Goal: Task Accomplishment & Management: Manage account settings

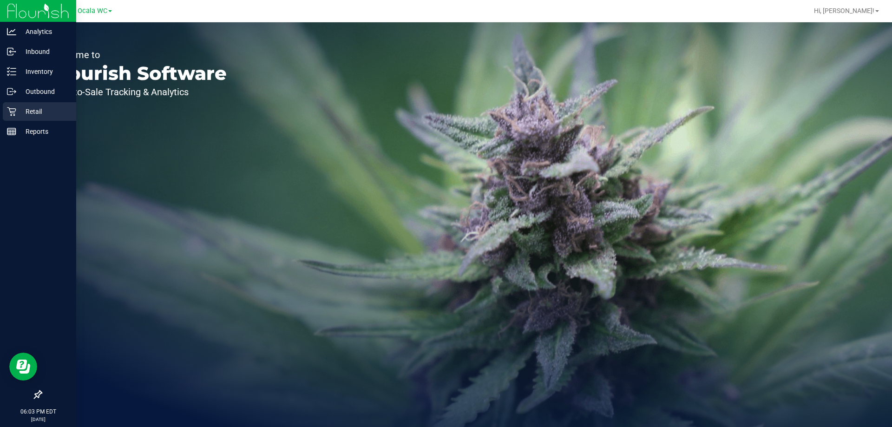
click at [14, 114] on icon at bounding box center [11, 111] width 9 height 9
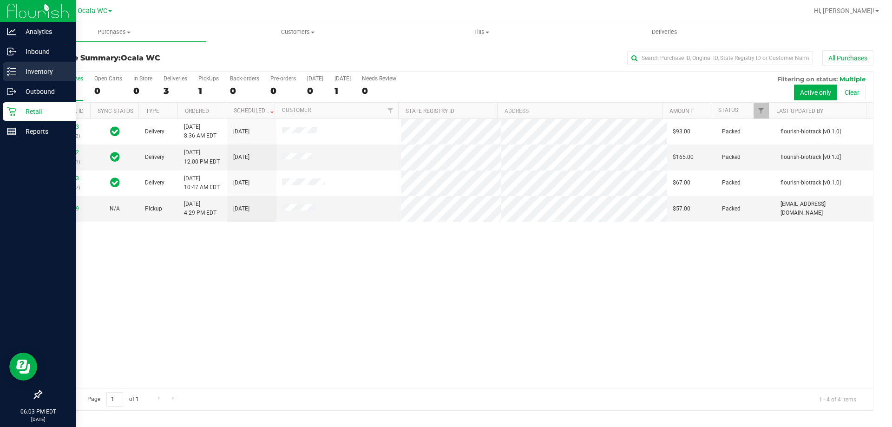
click at [32, 71] on p "Inventory" at bounding box center [44, 71] width 56 height 11
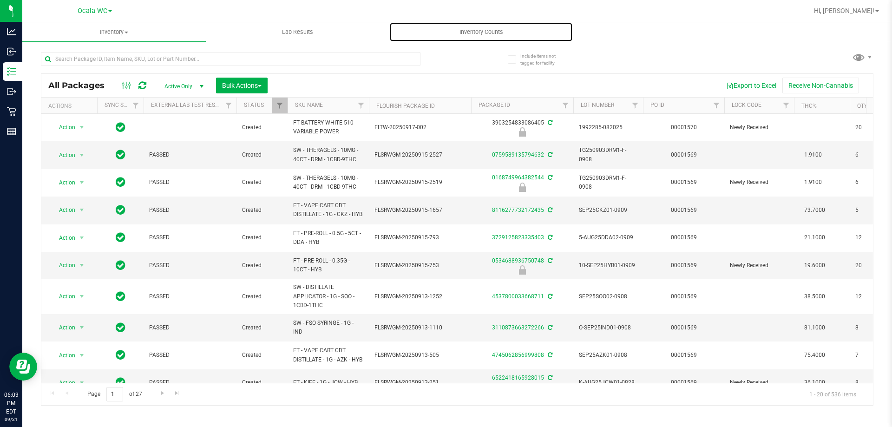
click at [473, 31] on span "Inventory Counts" at bounding box center [481, 32] width 69 height 8
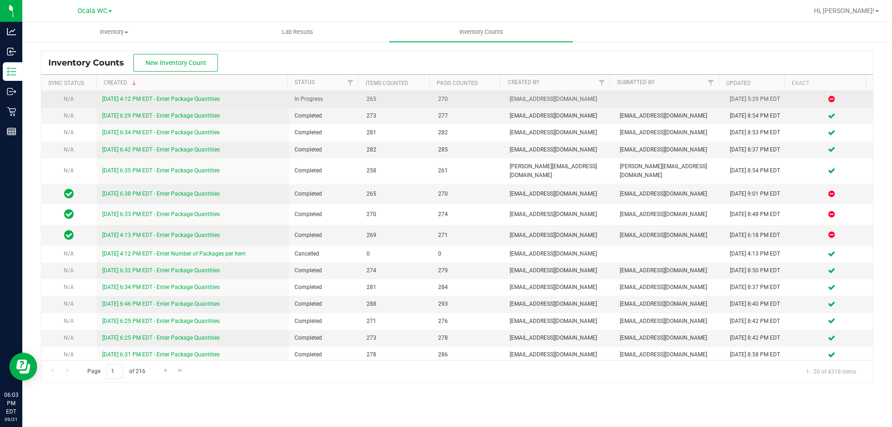
click at [177, 100] on link "[DATE] 4:12 PM EDT - Enter Package Quantities" at bounding box center [161, 99] width 118 height 7
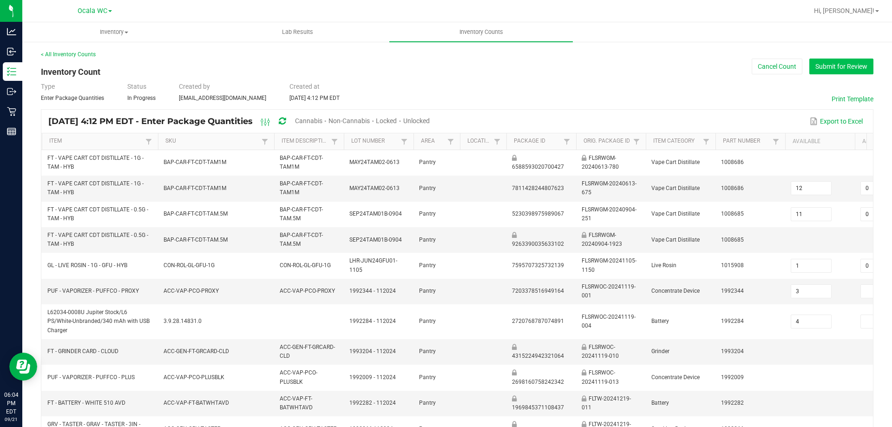
click at [830, 63] on button "Submit for Review" at bounding box center [841, 67] width 64 height 16
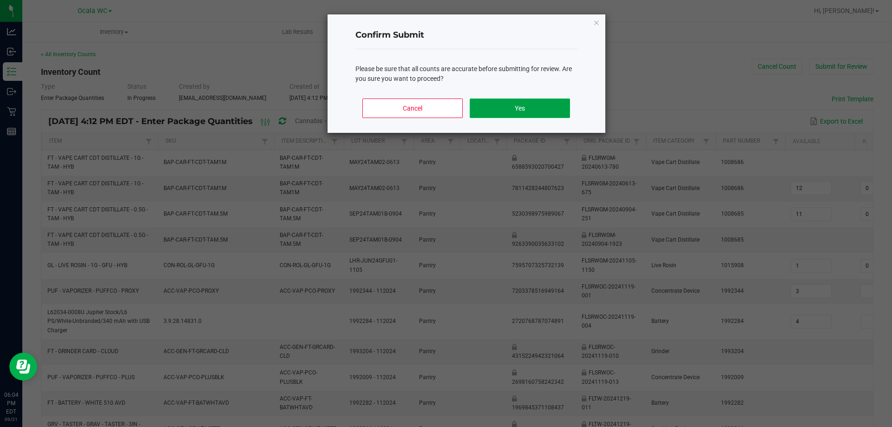
click at [513, 103] on button "Yes" at bounding box center [520, 108] width 100 height 20
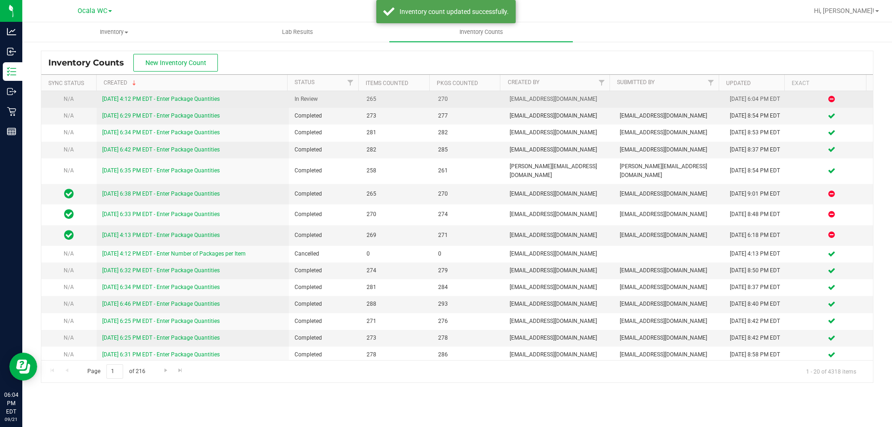
click at [162, 97] on link "[DATE] 4:12 PM EDT - Enter Package Quantities" at bounding box center [161, 99] width 118 height 7
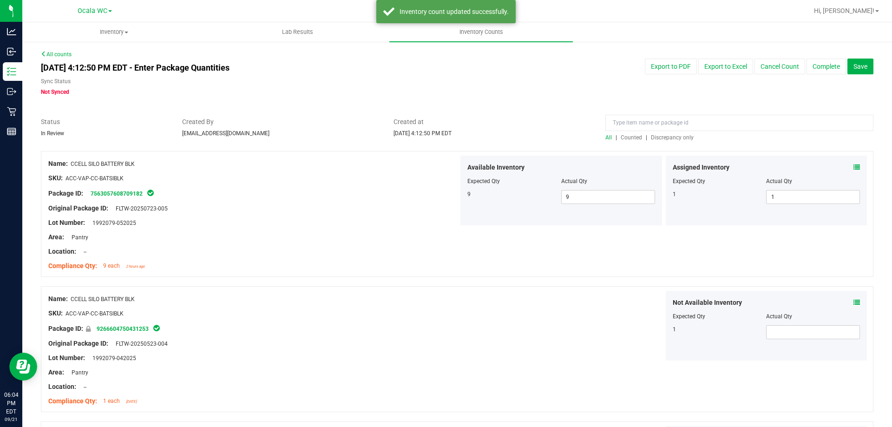
click at [661, 135] on span "Discrepancy only" at bounding box center [672, 137] width 43 height 7
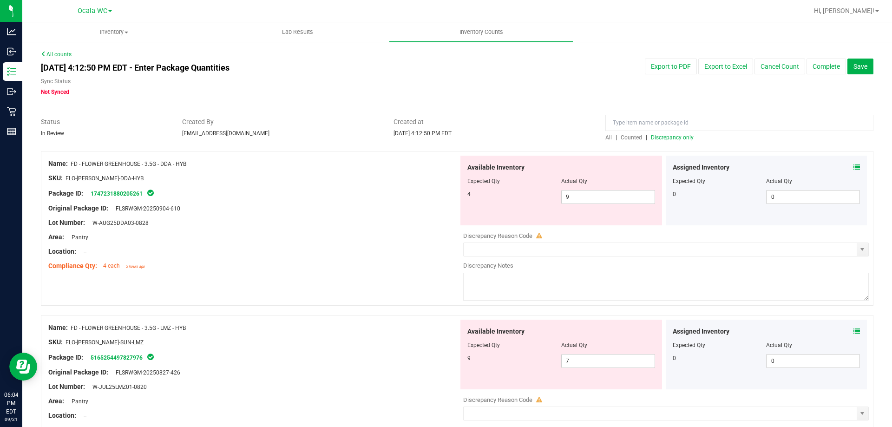
click at [853, 164] on icon at bounding box center [856, 167] width 7 height 7
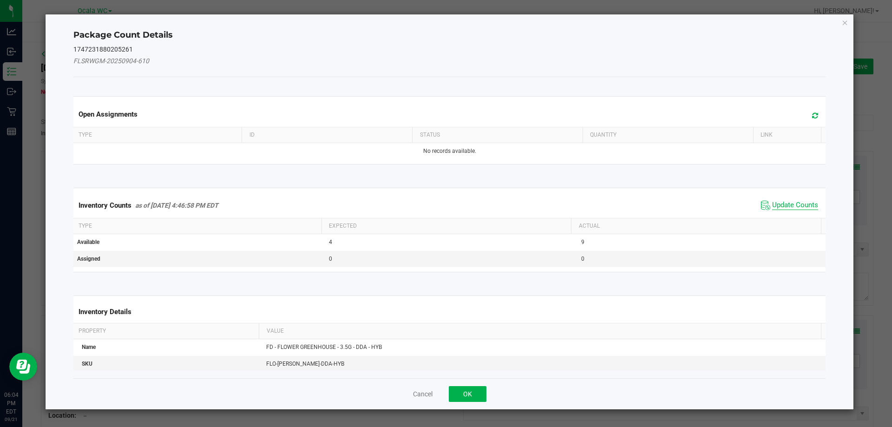
click at [775, 206] on span "Update Counts" at bounding box center [795, 205] width 46 height 9
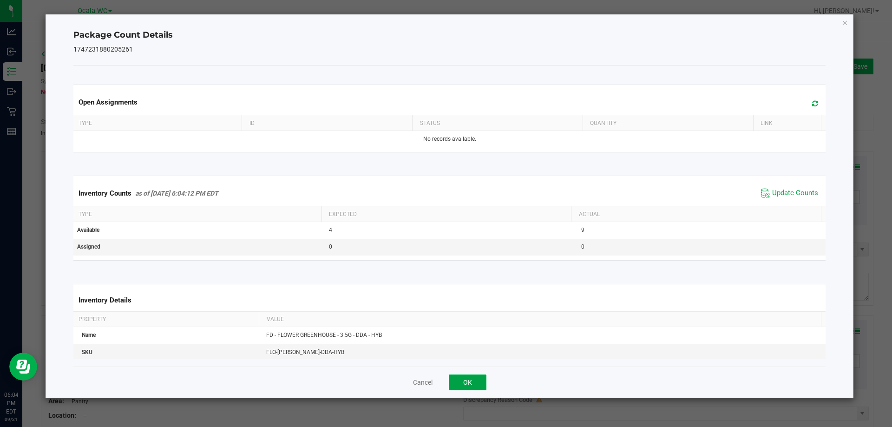
click at [477, 378] on button "OK" at bounding box center [468, 382] width 38 height 16
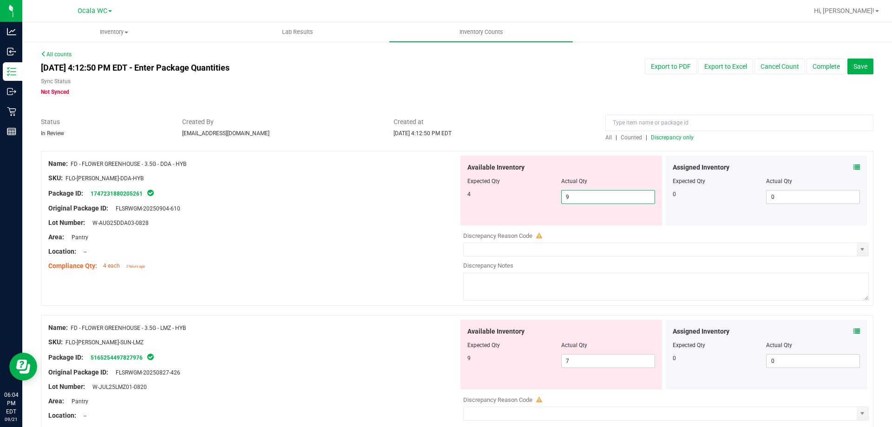
click at [577, 198] on span "9 9" at bounding box center [608, 197] width 94 height 14
click at [578, 197] on input "9" at bounding box center [608, 196] width 93 height 13
type input "4"
click at [392, 249] on div "Location: --" at bounding box center [253, 252] width 410 height 10
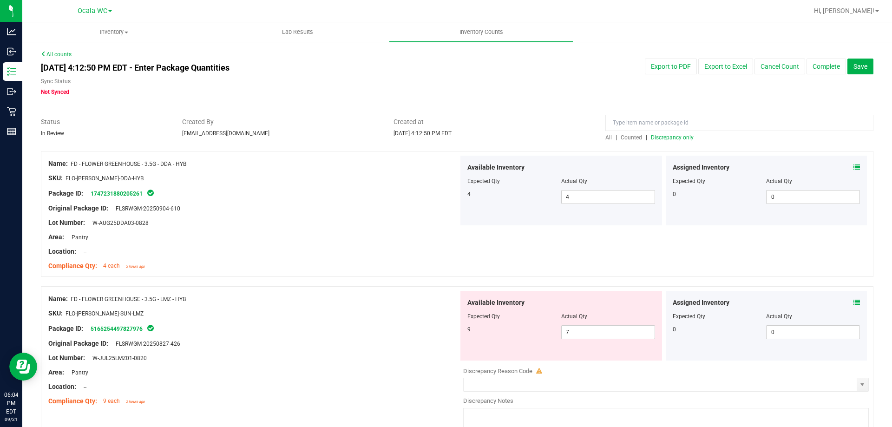
click at [853, 300] on icon at bounding box center [856, 302] width 7 height 7
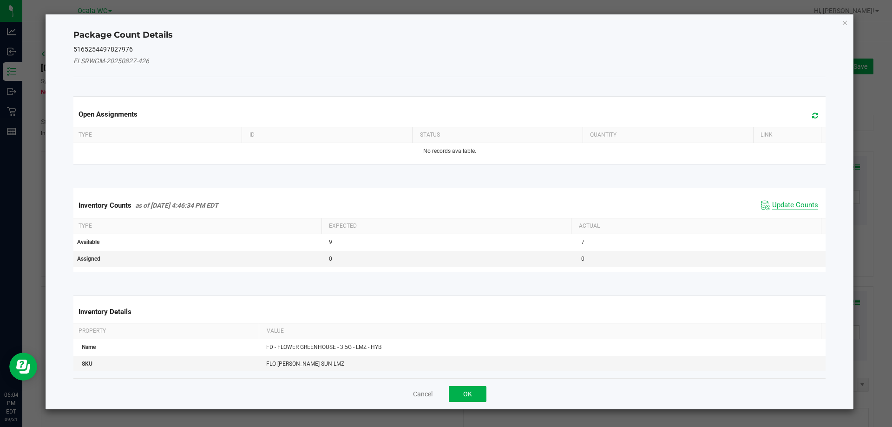
click at [800, 205] on span "Update Counts" at bounding box center [795, 205] width 46 height 9
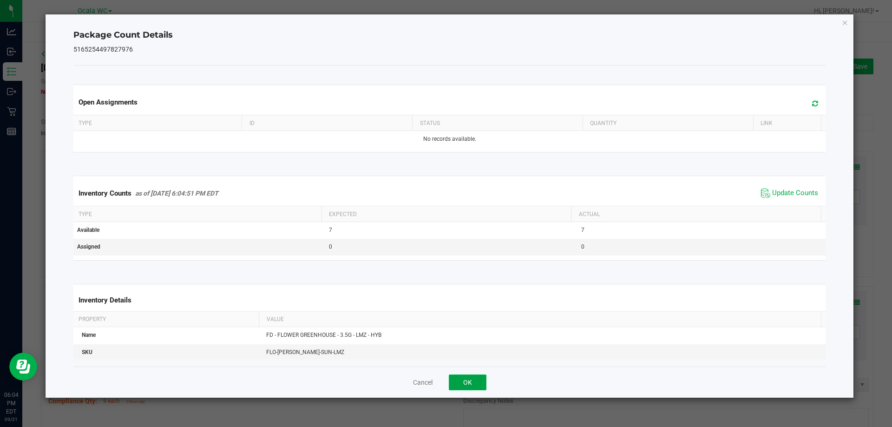
click at [462, 381] on button "OK" at bounding box center [468, 382] width 38 height 16
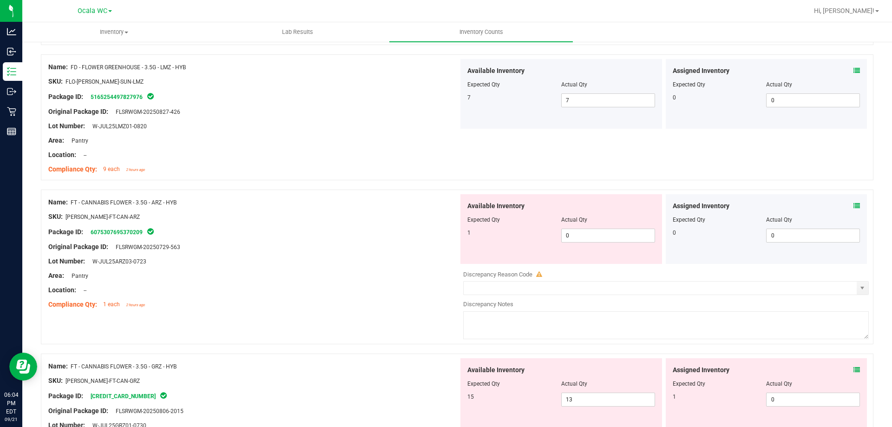
scroll to position [232, 0]
click at [853, 206] on icon at bounding box center [856, 205] width 7 height 7
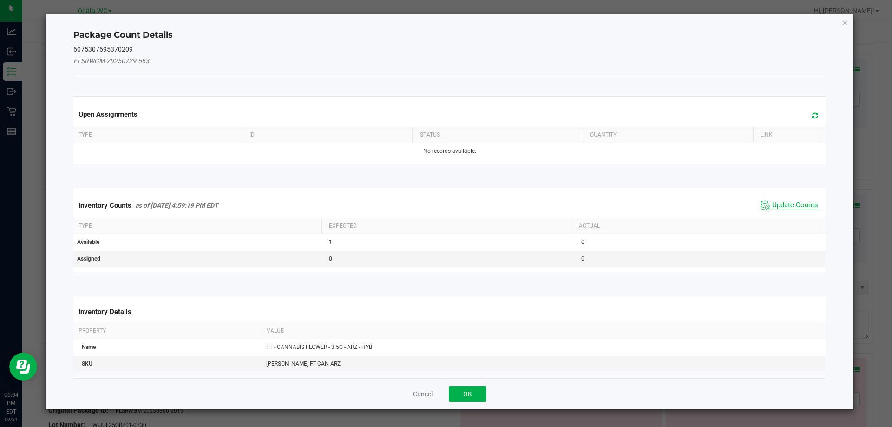
click at [783, 205] on span "Update Counts" at bounding box center [795, 205] width 46 height 9
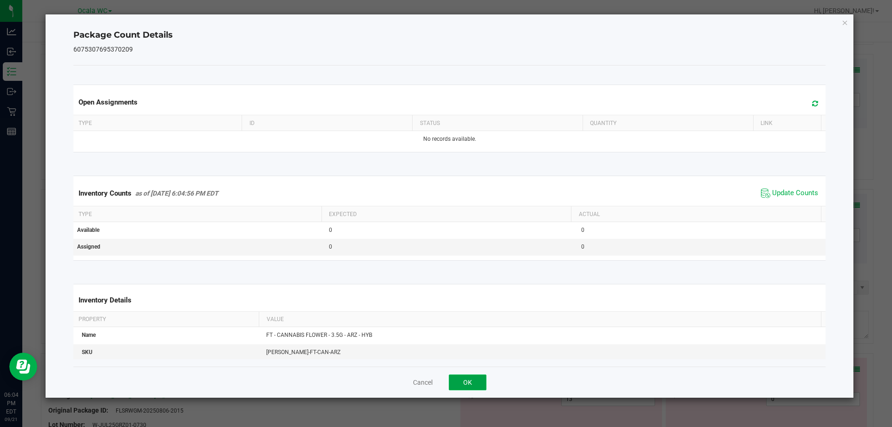
click at [475, 381] on button "OK" at bounding box center [468, 382] width 38 height 16
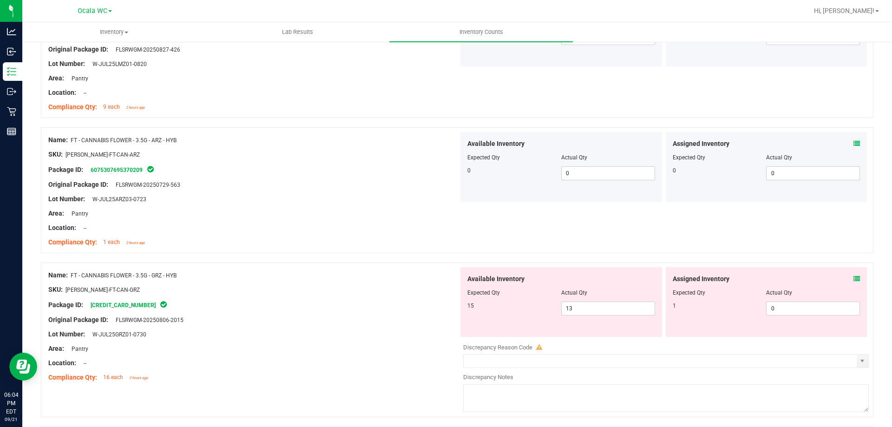
scroll to position [372, 0]
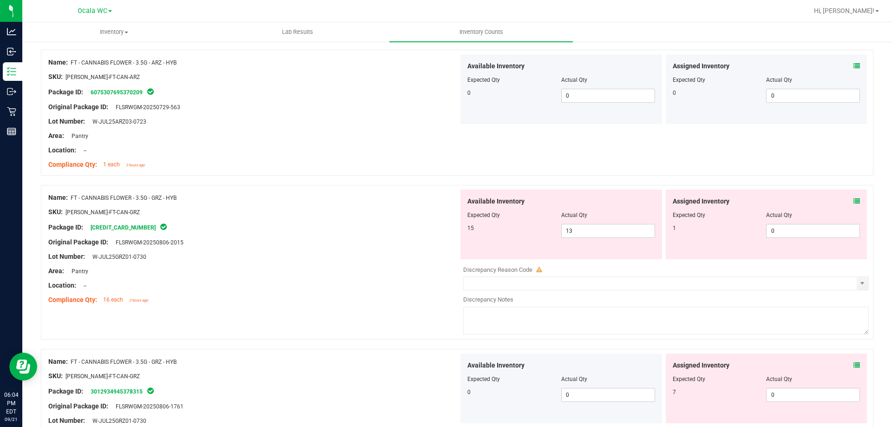
click at [853, 199] on icon at bounding box center [856, 201] width 7 height 7
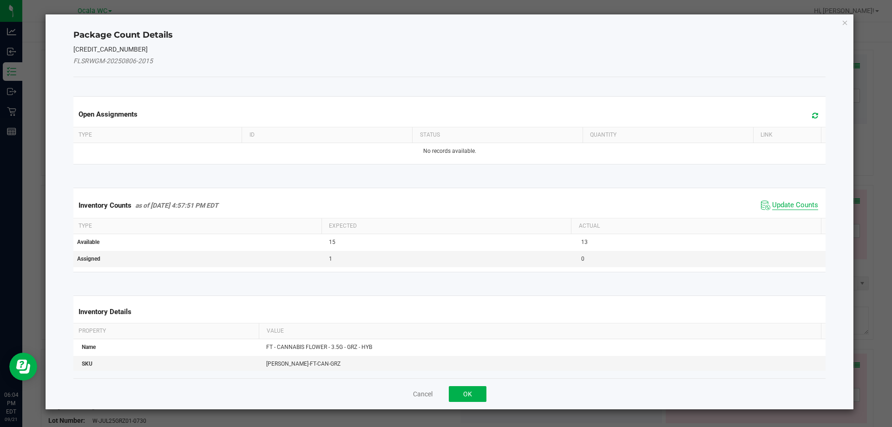
click at [804, 201] on span "Update Counts" at bounding box center [795, 205] width 46 height 9
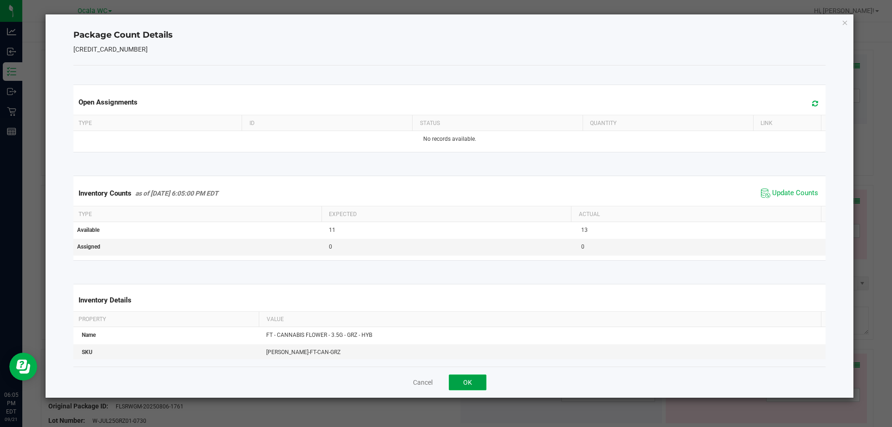
click at [461, 382] on button "OK" at bounding box center [468, 382] width 38 height 16
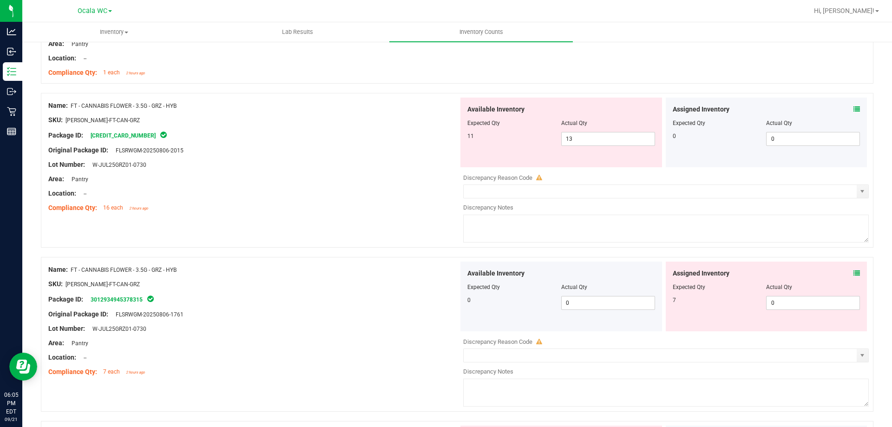
scroll to position [464, 0]
click at [853, 271] on icon at bounding box center [856, 272] width 7 height 7
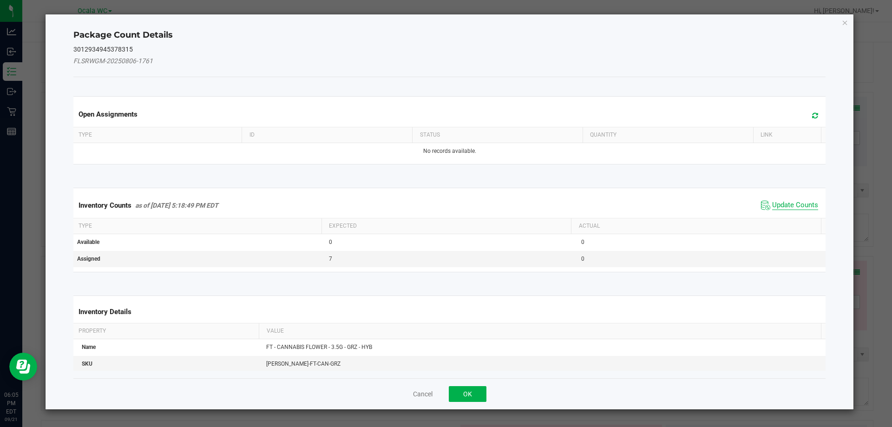
click at [792, 203] on span "Update Counts" at bounding box center [795, 205] width 46 height 9
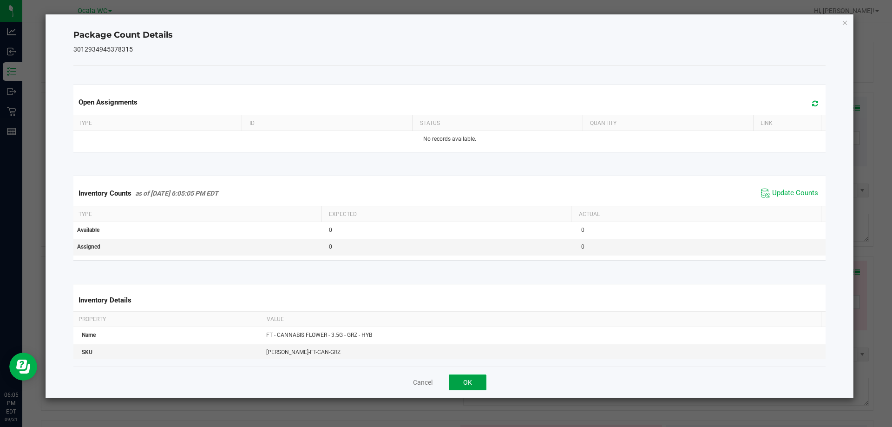
click at [461, 384] on button "OK" at bounding box center [468, 382] width 38 height 16
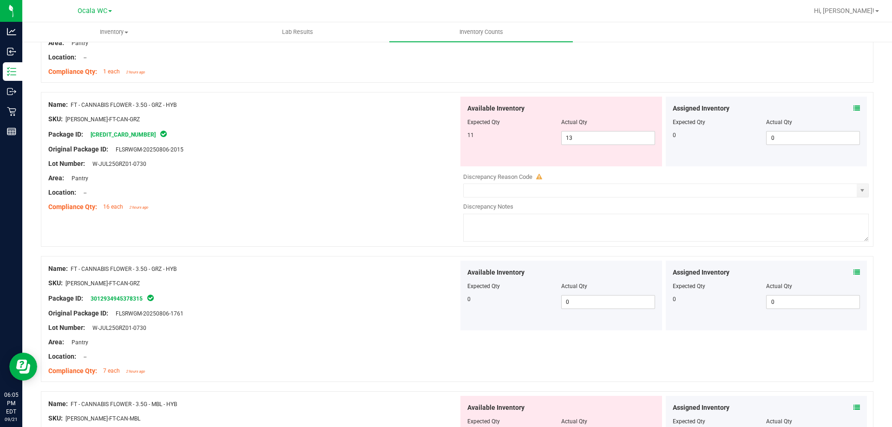
scroll to position [418, 0]
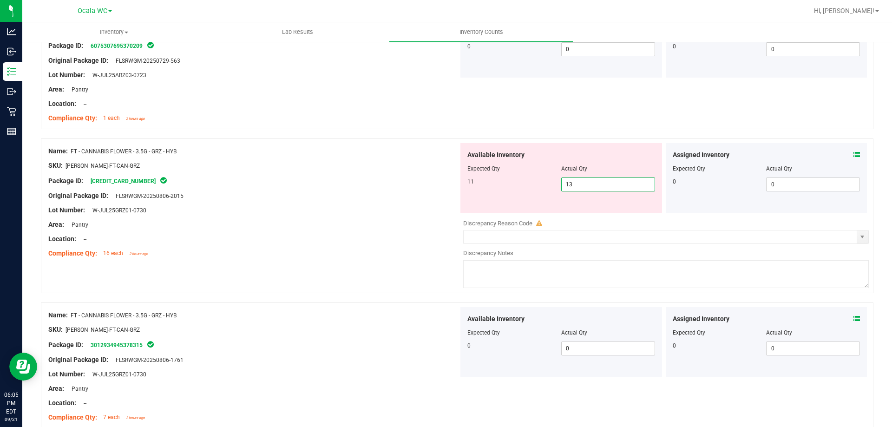
click at [619, 186] on span "13 13" at bounding box center [608, 184] width 94 height 14
click at [619, 186] on input "13" at bounding box center [608, 184] width 93 height 13
type input "11"
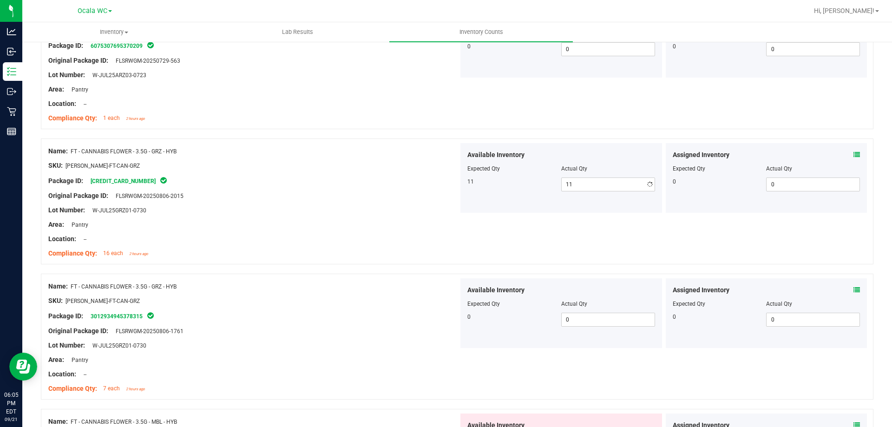
click at [408, 203] on div at bounding box center [253, 203] width 410 height 5
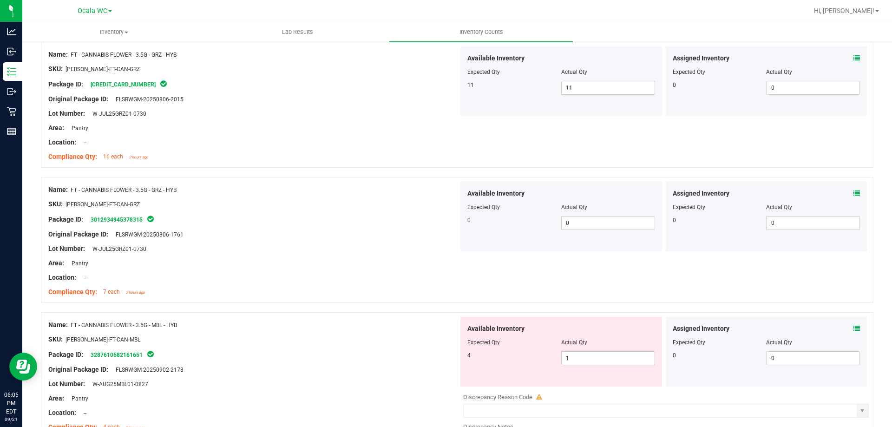
scroll to position [604, 0]
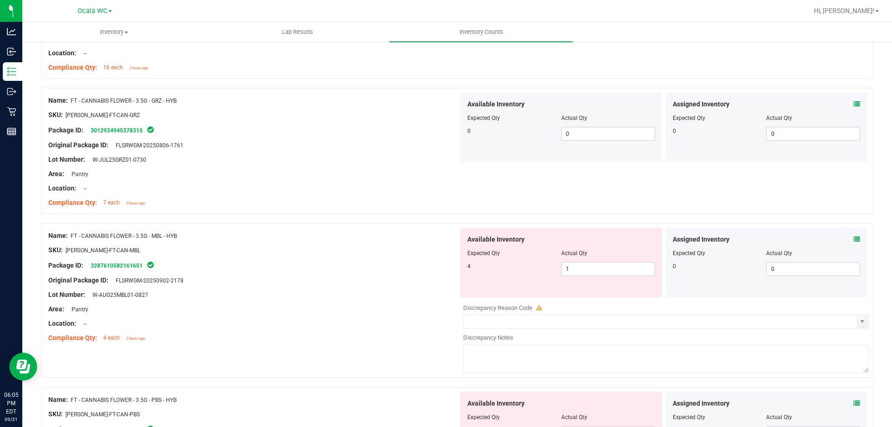
click at [853, 238] on icon at bounding box center [856, 239] width 7 height 7
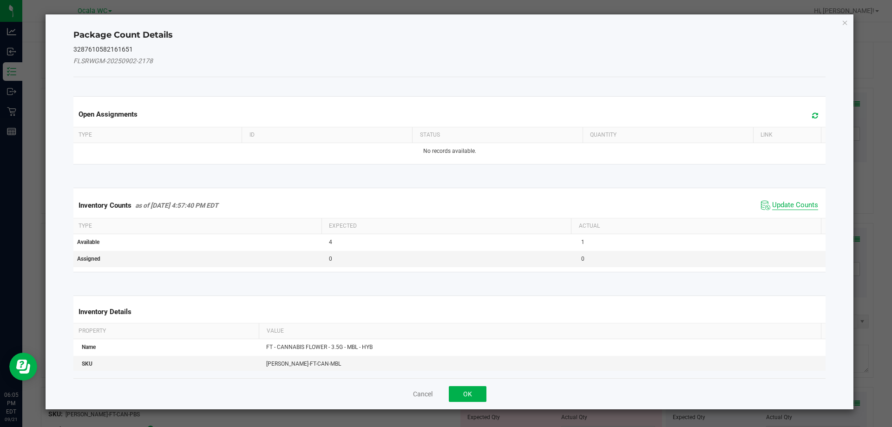
click at [803, 203] on span "Update Counts" at bounding box center [795, 205] width 46 height 9
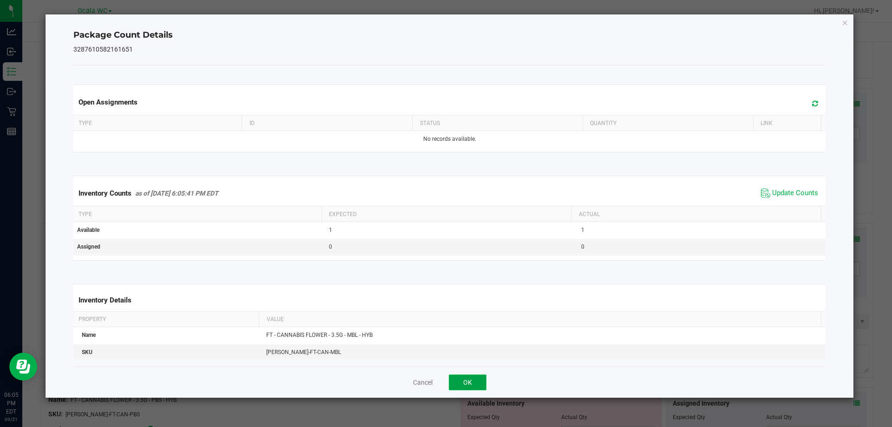
click at [461, 377] on button "OK" at bounding box center [468, 382] width 38 height 16
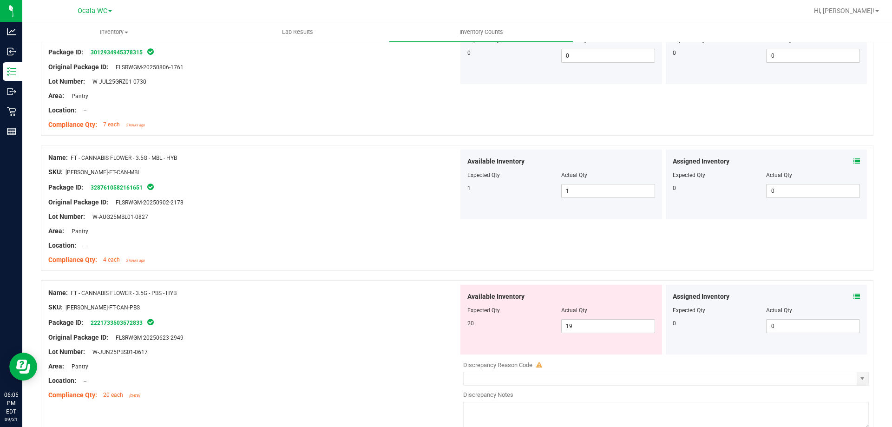
scroll to position [743, 0]
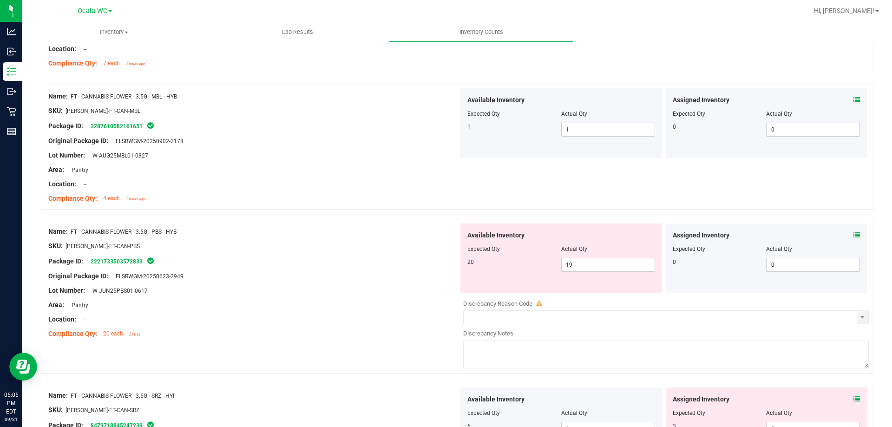
click at [853, 234] on icon at bounding box center [856, 235] width 7 height 7
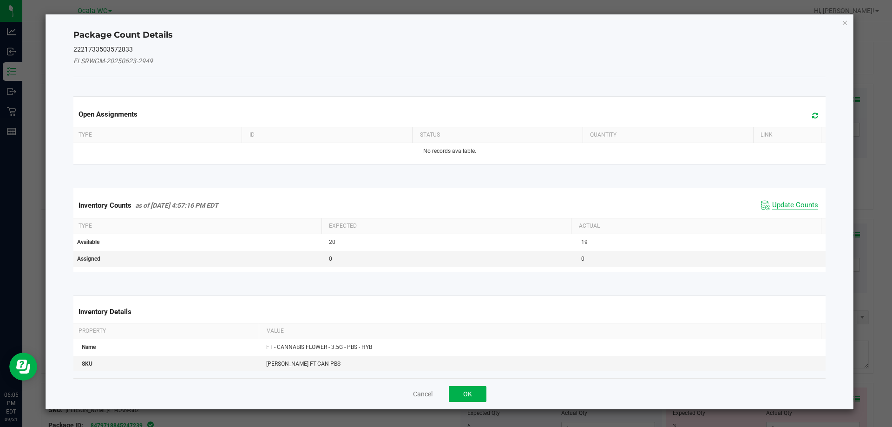
click at [778, 203] on span "Update Counts" at bounding box center [795, 205] width 46 height 9
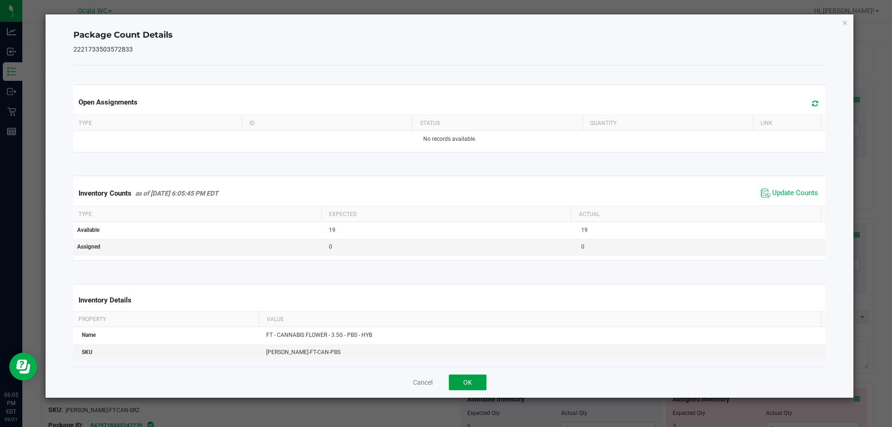
click at [463, 386] on button "OK" at bounding box center [468, 382] width 38 height 16
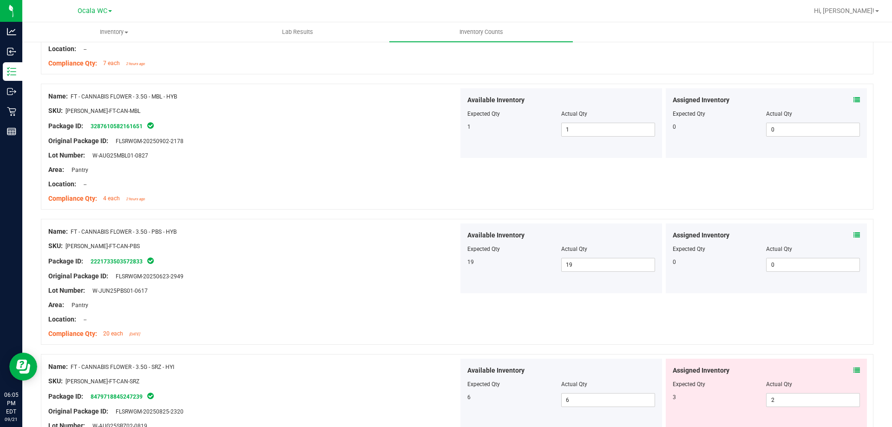
scroll to position [836, 0]
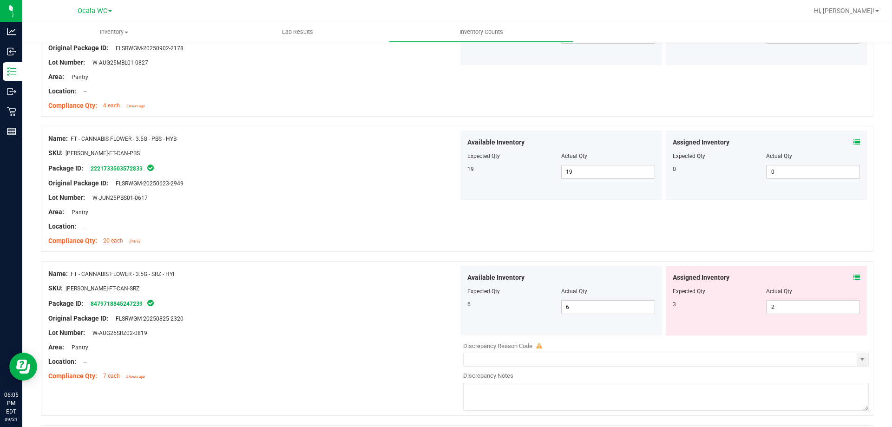
click at [853, 278] on icon at bounding box center [856, 277] width 7 height 7
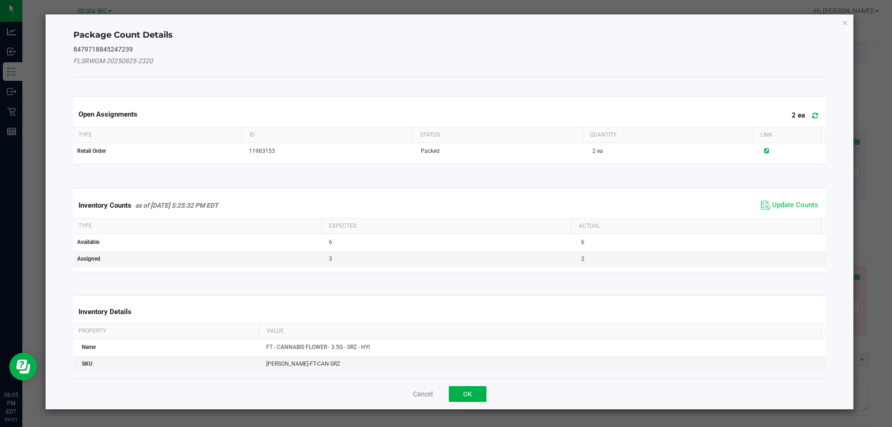
click at [785, 191] on kendo-grid "Inventory Counts as of [DATE] 5:25:32 PM EDT Update Counts Type Expected Actual…" at bounding box center [449, 230] width 766 height 85
drag, startPoint x: 777, startPoint y: 204, endPoint x: 748, endPoint y: 226, distance: 36.1
click at [777, 204] on span "Update Counts" at bounding box center [795, 205] width 46 height 9
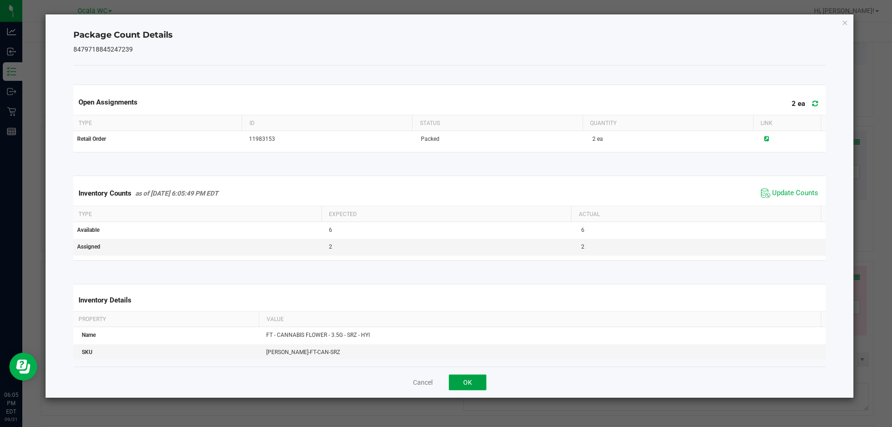
click at [480, 379] on button "OK" at bounding box center [468, 382] width 38 height 16
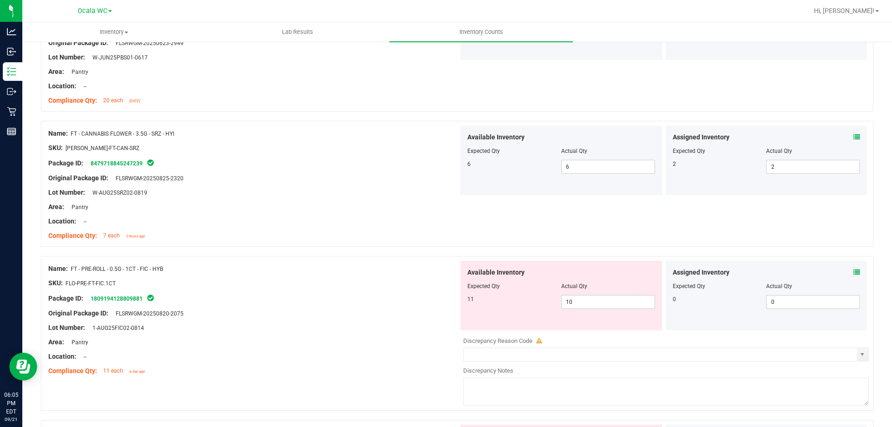
scroll to position [1022, 0]
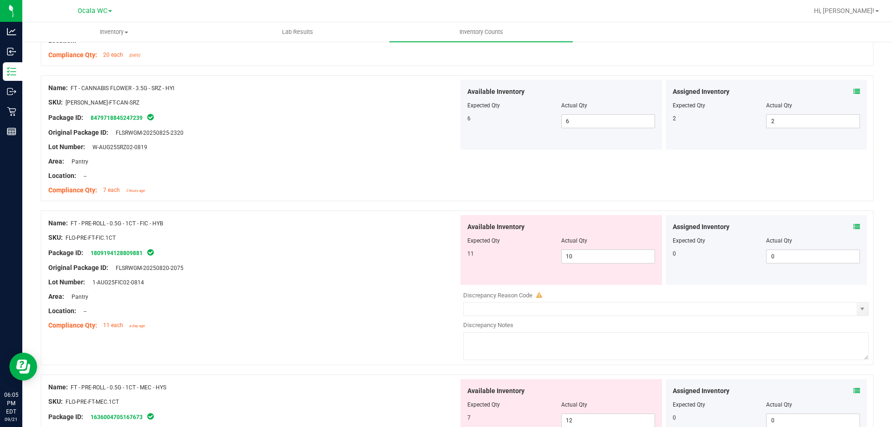
click at [853, 226] on icon at bounding box center [856, 226] width 7 height 7
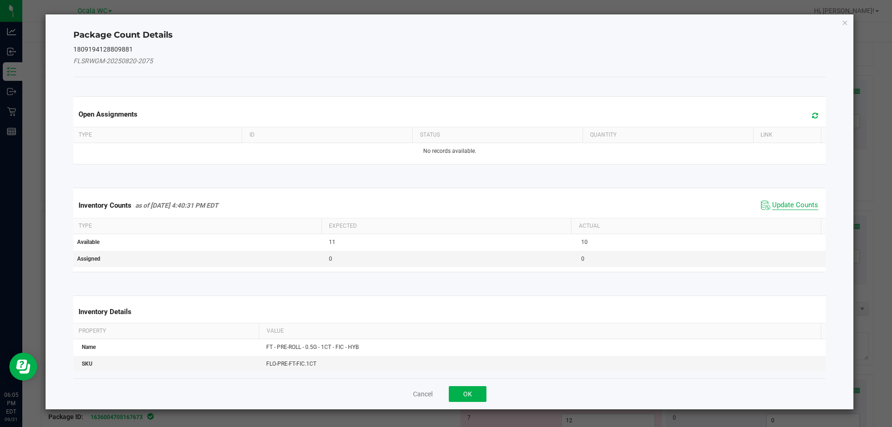
click at [798, 202] on span "Update Counts" at bounding box center [795, 205] width 46 height 9
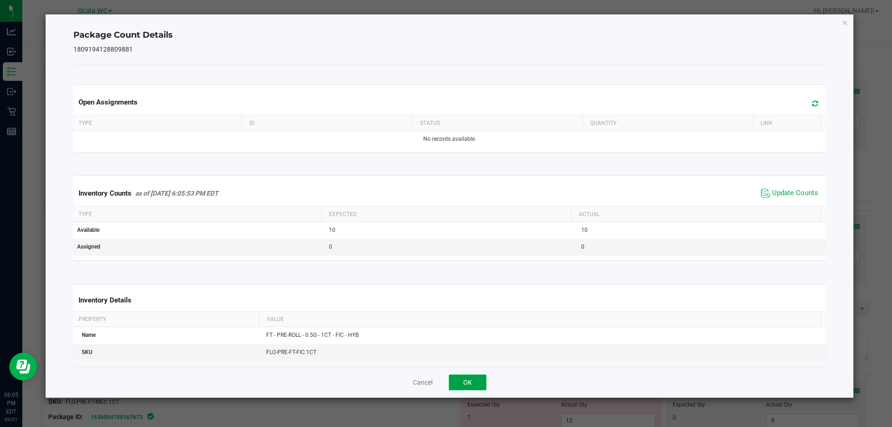
click at [450, 385] on button "OK" at bounding box center [468, 382] width 38 height 16
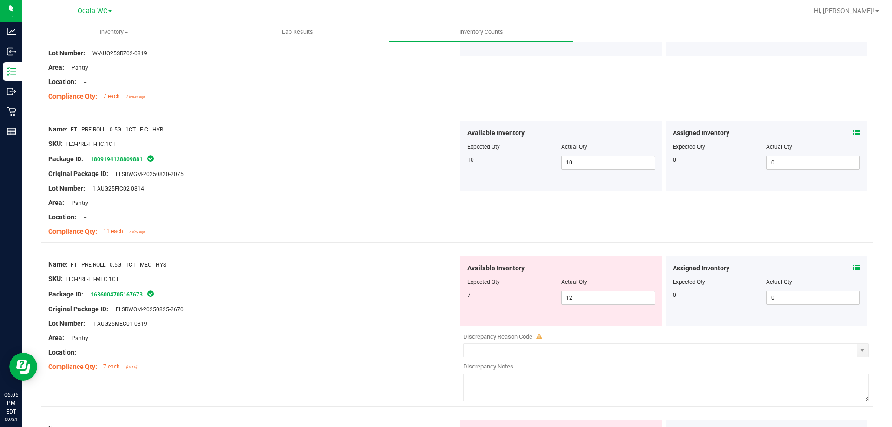
scroll to position [1161, 0]
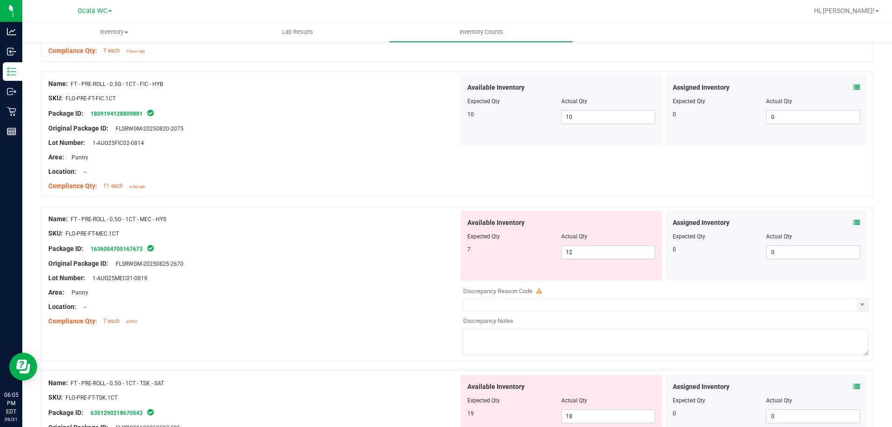
click at [853, 223] on icon at bounding box center [856, 222] width 7 height 7
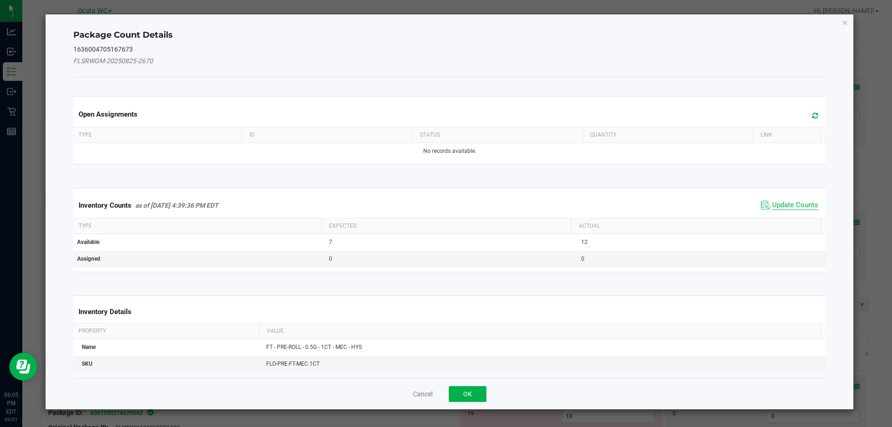
click at [794, 204] on span "Update Counts" at bounding box center [795, 205] width 46 height 9
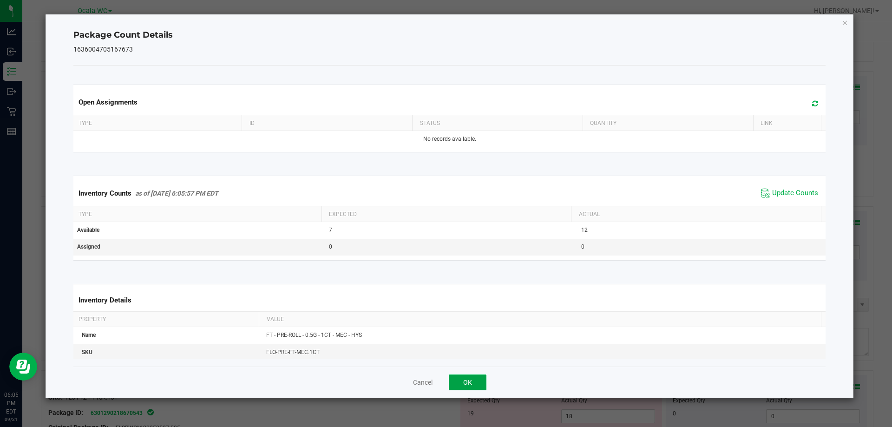
click at [453, 388] on button "OK" at bounding box center [468, 382] width 38 height 16
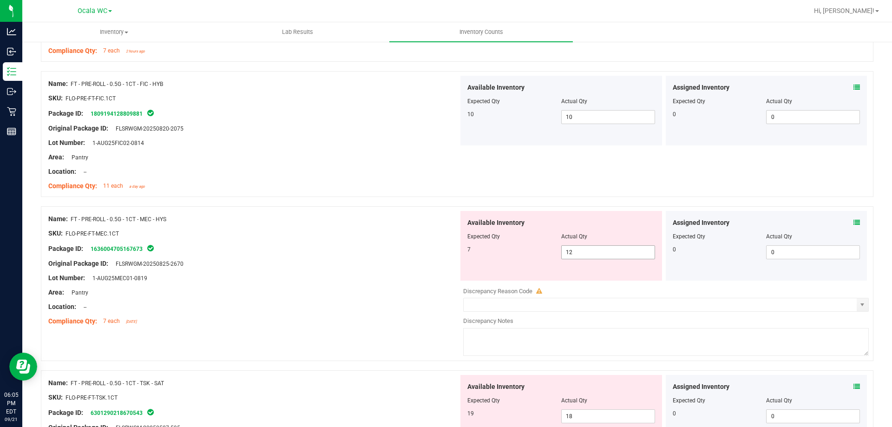
click at [596, 247] on span "12 12" at bounding box center [608, 252] width 94 height 14
click at [596, 247] on input "12" at bounding box center [608, 252] width 93 height 13
type input "7"
click at [398, 231] on div "SKU: FLO-PRE-FT-MEC.1CT" at bounding box center [253, 234] width 410 height 10
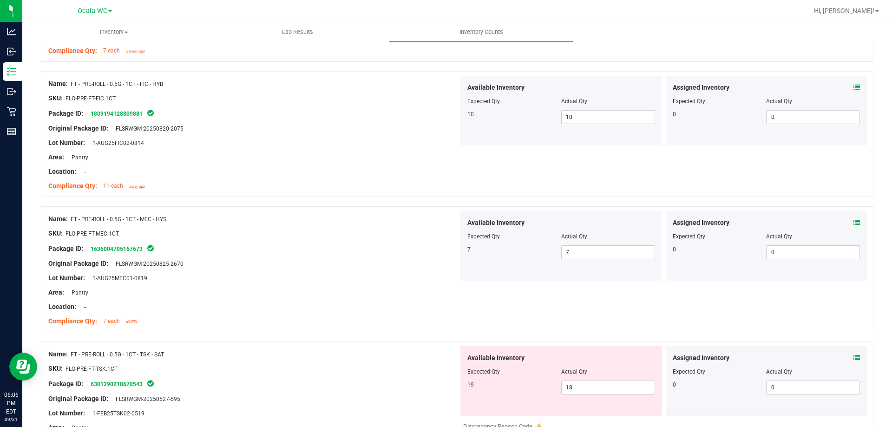
scroll to position [1301, 0]
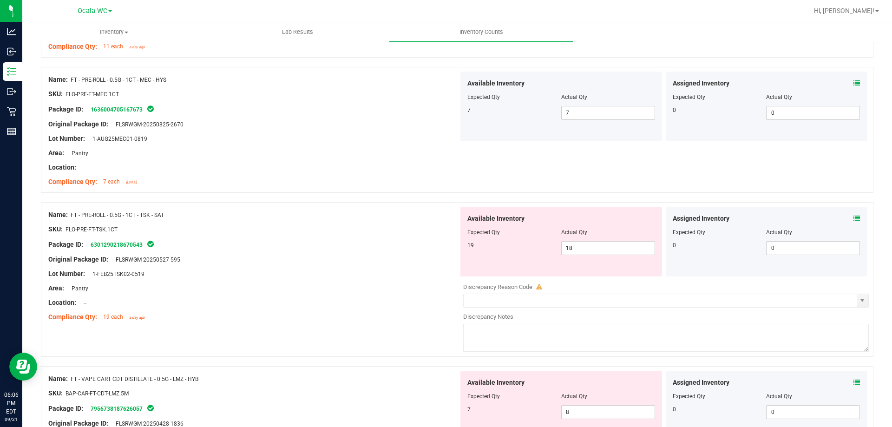
click at [853, 216] on icon at bounding box center [856, 218] width 7 height 7
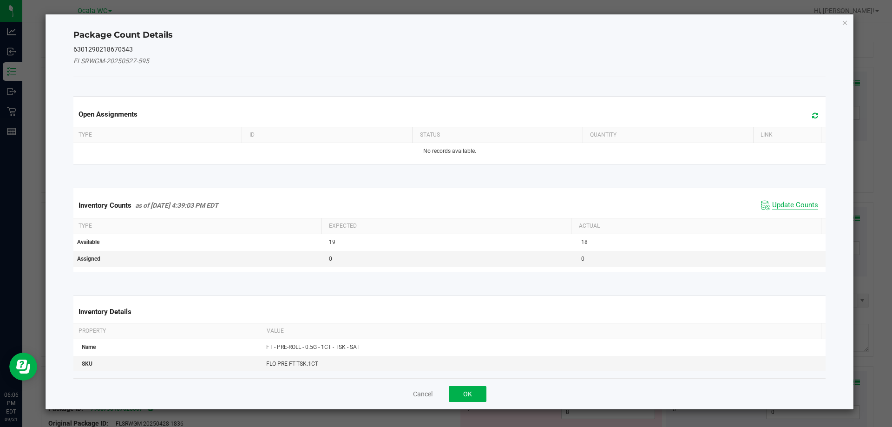
click at [775, 202] on span "Update Counts" at bounding box center [795, 205] width 46 height 9
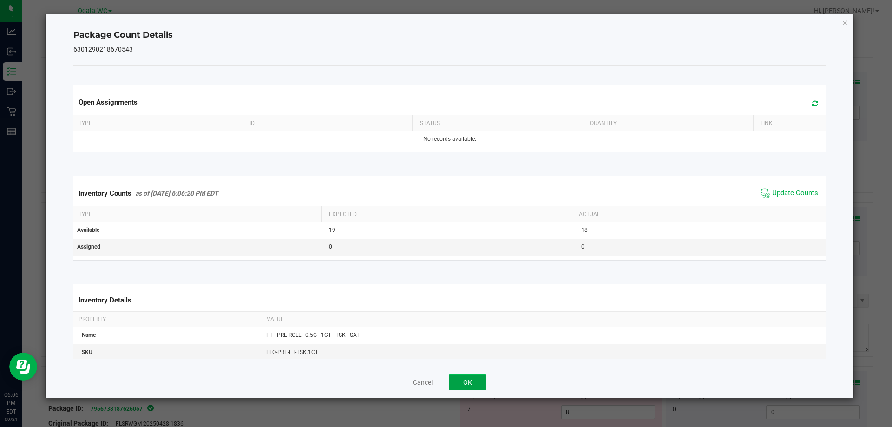
click at [464, 388] on button "OK" at bounding box center [468, 382] width 38 height 16
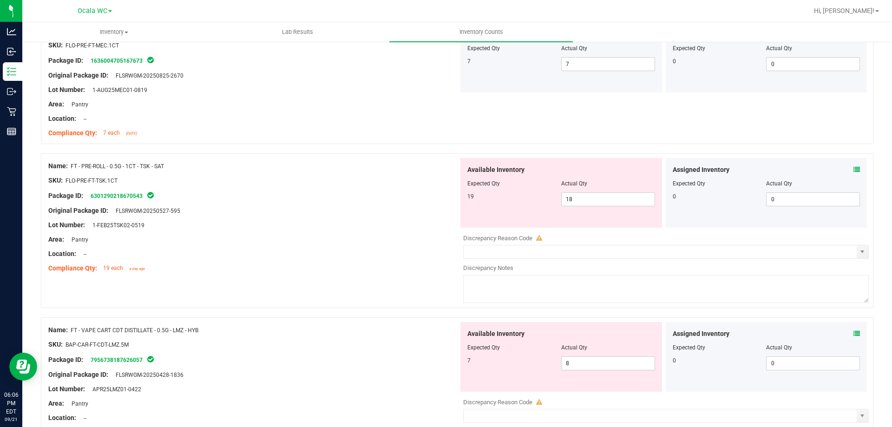
scroll to position [1393, 0]
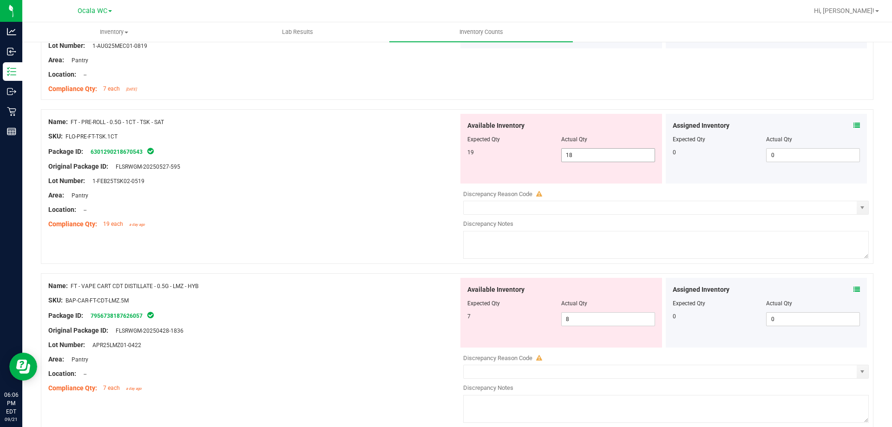
click at [589, 152] on span "18 18" at bounding box center [608, 155] width 94 height 14
click at [589, 153] on input "18" at bounding box center [608, 155] width 93 height 13
type input "19"
click at [255, 194] on div "Area: Pantry" at bounding box center [253, 195] width 410 height 10
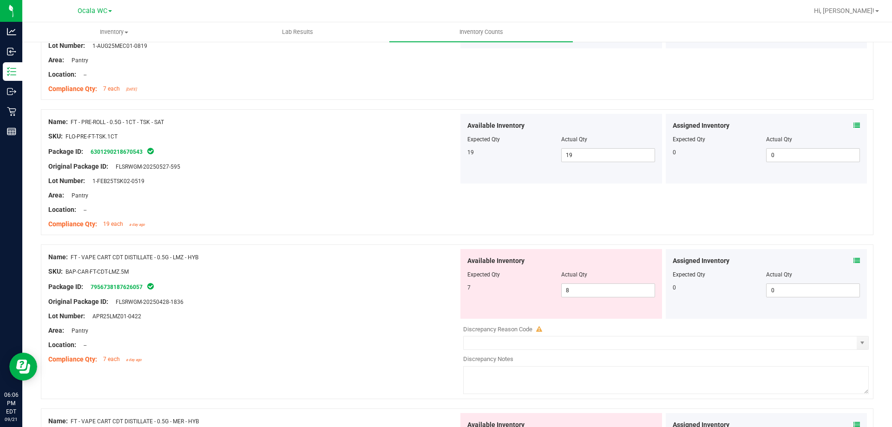
scroll to position [1533, 0]
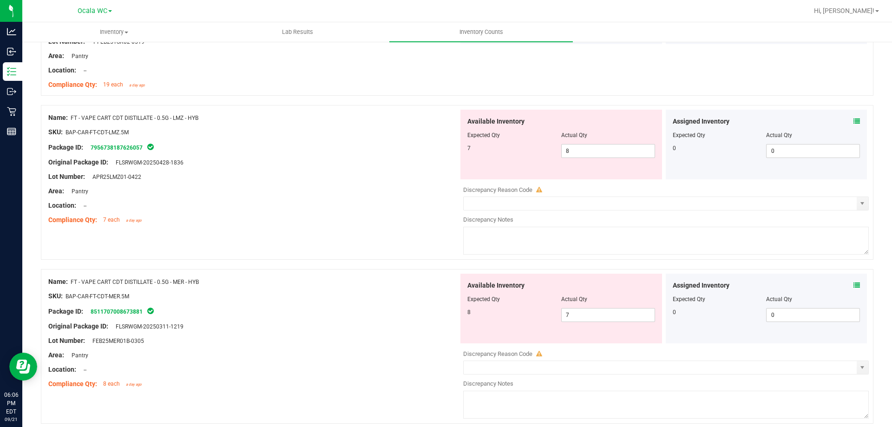
click at [853, 122] on icon at bounding box center [856, 121] width 7 height 7
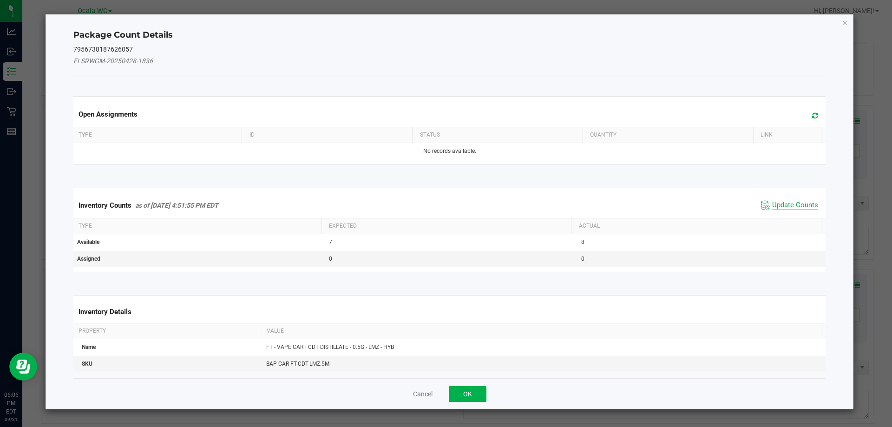
click at [795, 205] on span "Update Counts" at bounding box center [795, 205] width 46 height 9
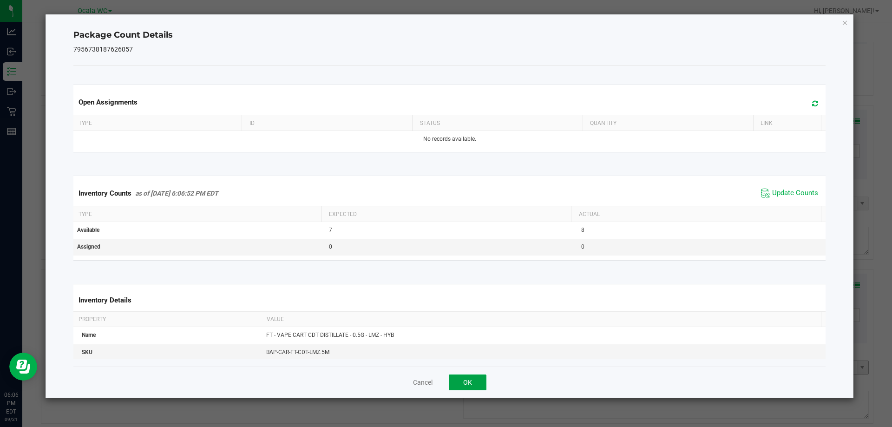
click at [466, 375] on button "OK" at bounding box center [468, 382] width 38 height 16
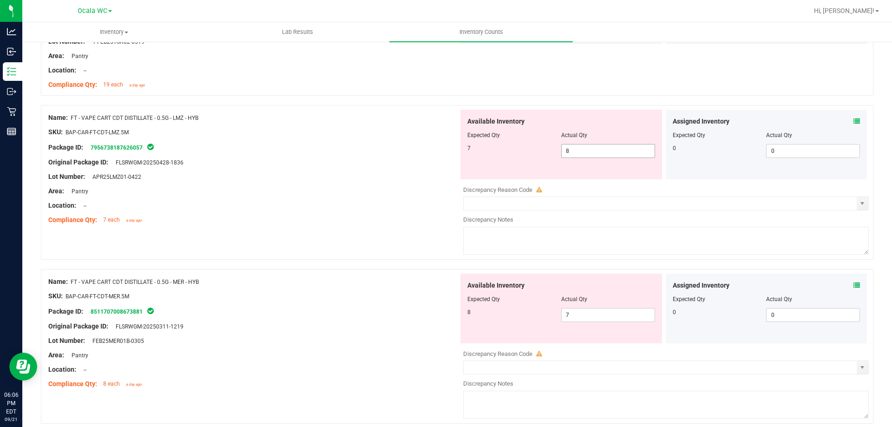
click at [595, 148] on span "8 8" at bounding box center [608, 151] width 94 height 14
click at [595, 148] on input "8" at bounding box center [608, 150] width 93 height 13
click at [853, 123] on icon at bounding box center [856, 121] width 7 height 7
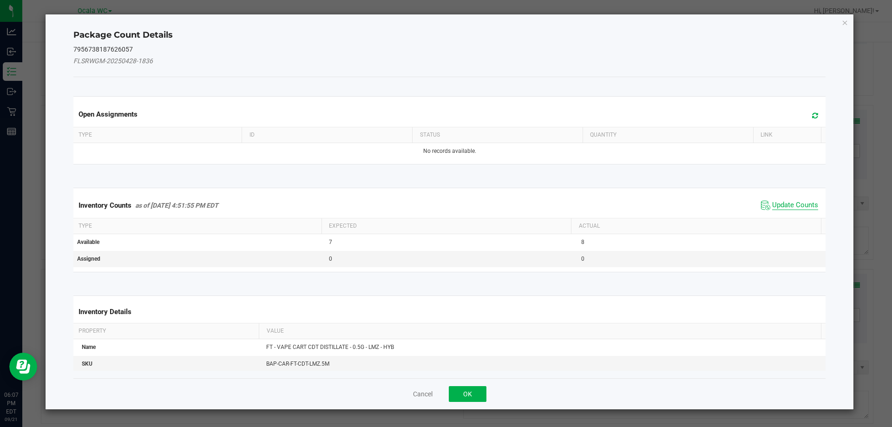
click at [782, 201] on span "Update Counts" at bounding box center [795, 205] width 46 height 9
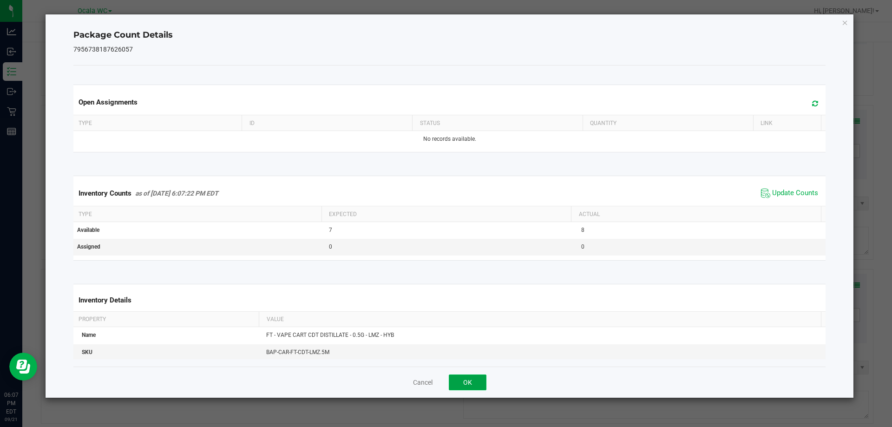
click at [460, 380] on button "OK" at bounding box center [468, 382] width 38 height 16
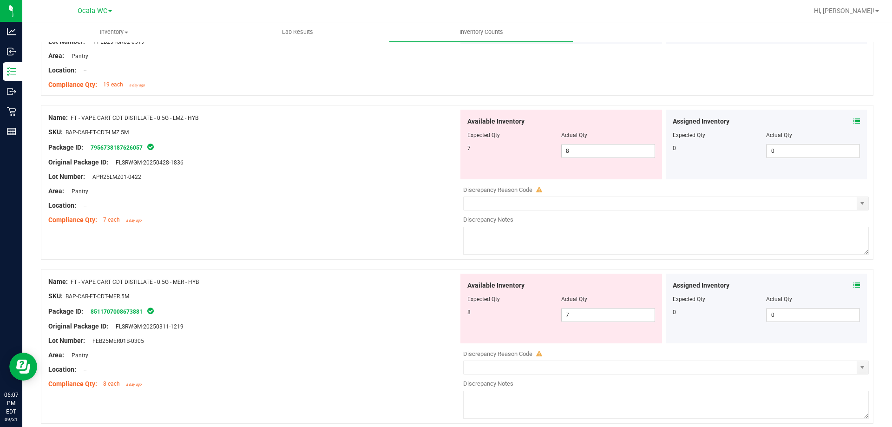
click at [853, 285] on icon at bounding box center [856, 285] width 7 height 7
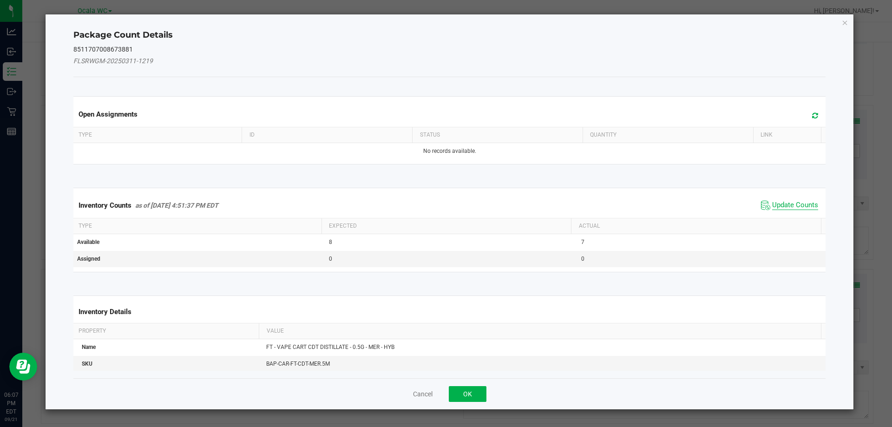
click at [778, 201] on span "Update Counts" at bounding box center [795, 205] width 46 height 9
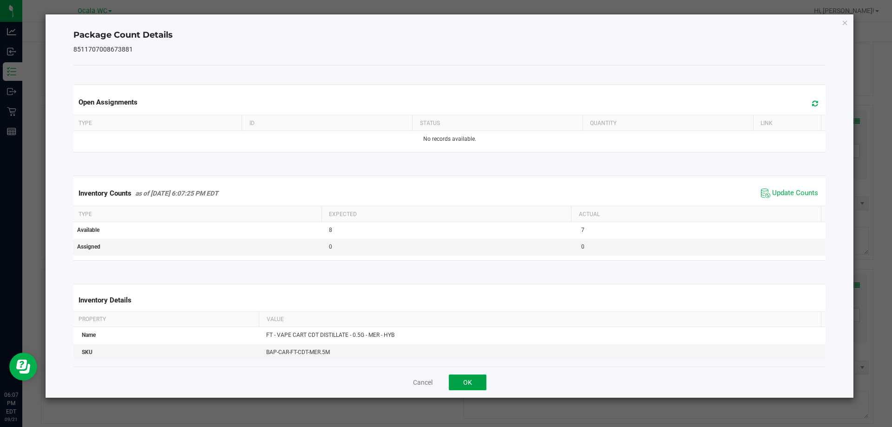
click at [466, 379] on button "OK" at bounding box center [468, 382] width 38 height 16
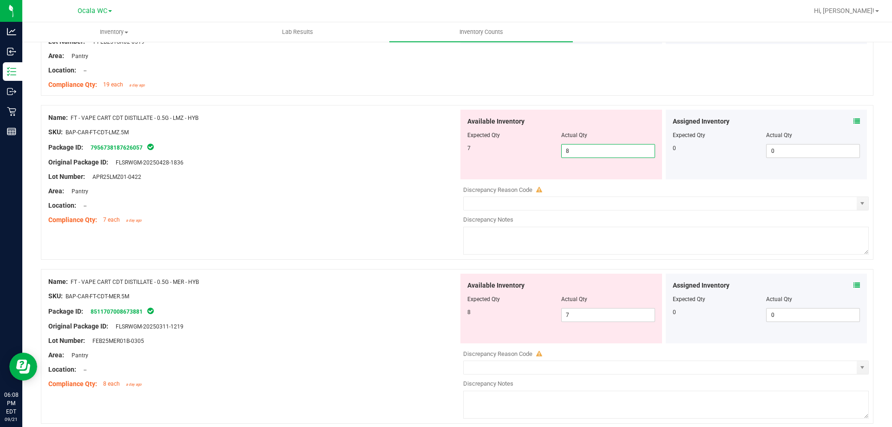
click at [597, 151] on span "8 8" at bounding box center [608, 151] width 94 height 14
click at [597, 151] on input "8" at bounding box center [608, 150] width 93 height 13
type input "7"
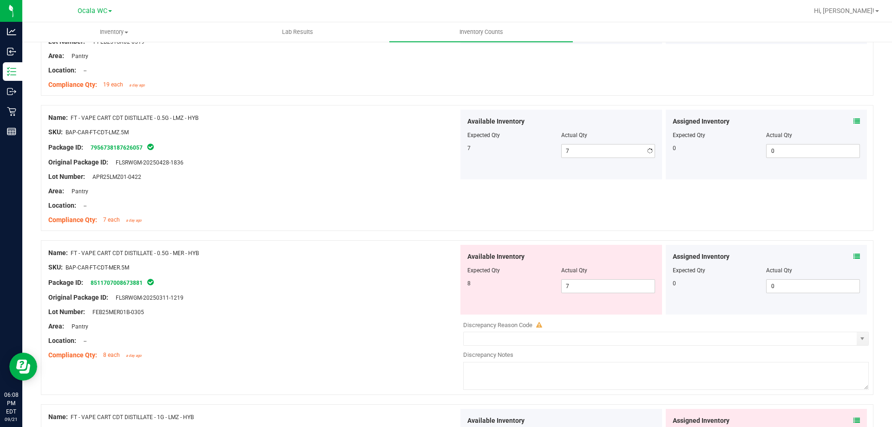
click at [314, 174] on div "Lot Number: APR25LMZ01-0422" at bounding box center [253, 177] width 410 height 10
click at [572, 281] on span "7 7" at bounding box center [608, 286] width 94 height 14
click at [574, 281] on input "7" at bounding box center [608, 286] width 93 height 13
type input "7"
type input "8"
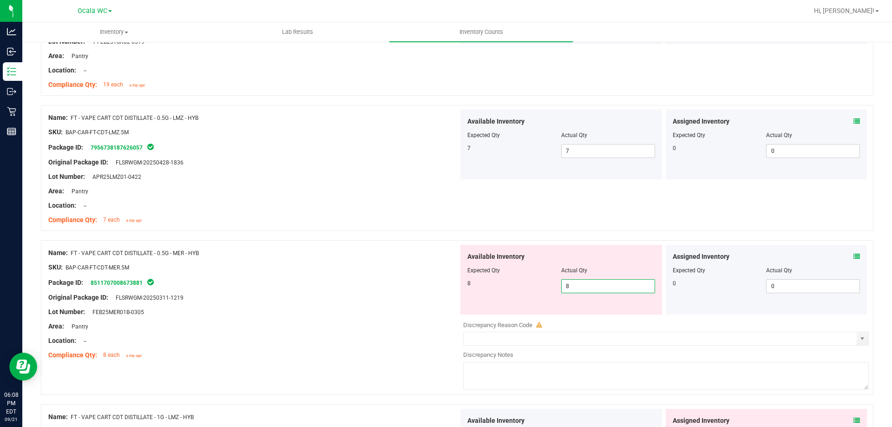
type input "8"
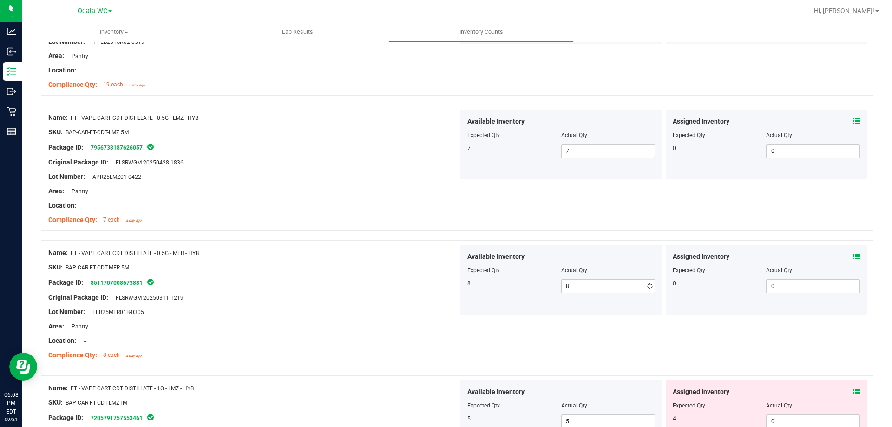
click at [429, 284] on div "Package ID: 8511707008673881" at bounding box center [253, 282] width 410 height 11
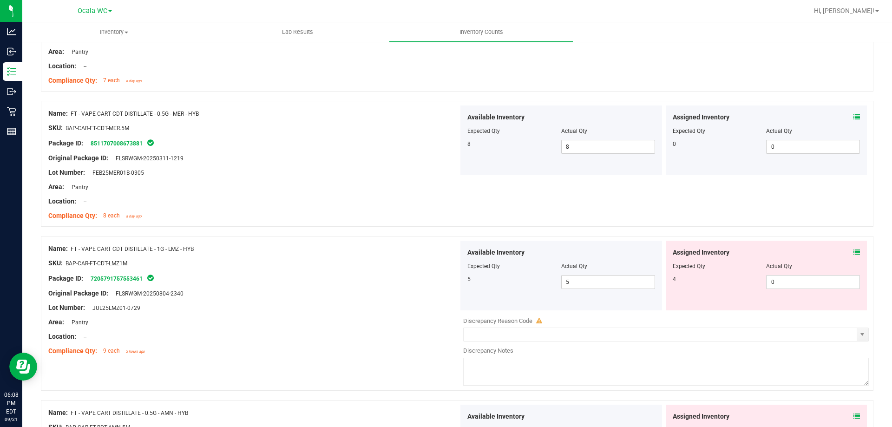
click at [853, 254] on icon at bounding box center [856, 252] width 7 height 7
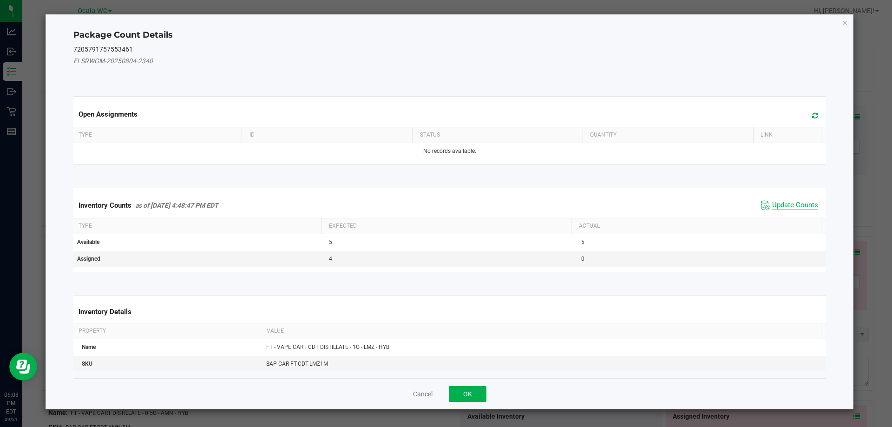
click at [799, 207] on span "Update Counts" at bounding box center [795, 205] width 46 height 9
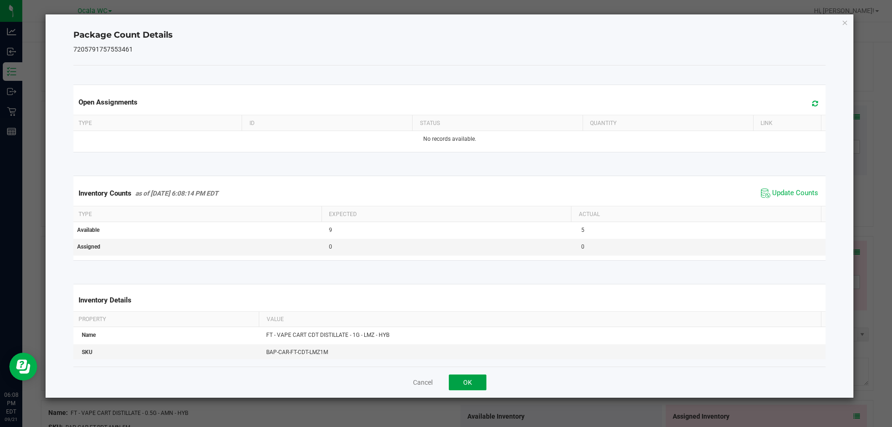
drag, startPoint x: 460, startPoint y: 385, endPoint x: 475, endPoint y: 384, distance: 14.9
click at [461, 386] on button "OK" at bounding box center [468, 382] width 38 height 16
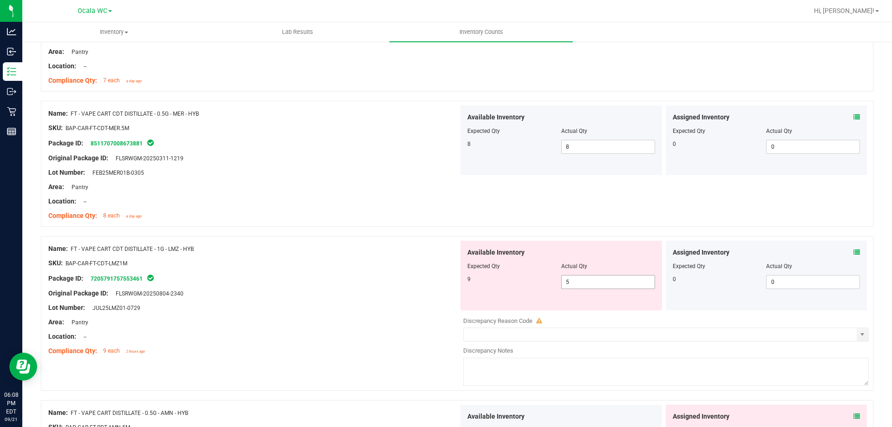
click at [593, 288] on span "5 5" at bounding box center [608, 282] width 94 height 14
click at [593, 288] on input "5" at bounding box center [608, 281] width 93 height 13
type input "9"
click at [380, 257] on div at bounding box center [253, 256] width 410 height 5
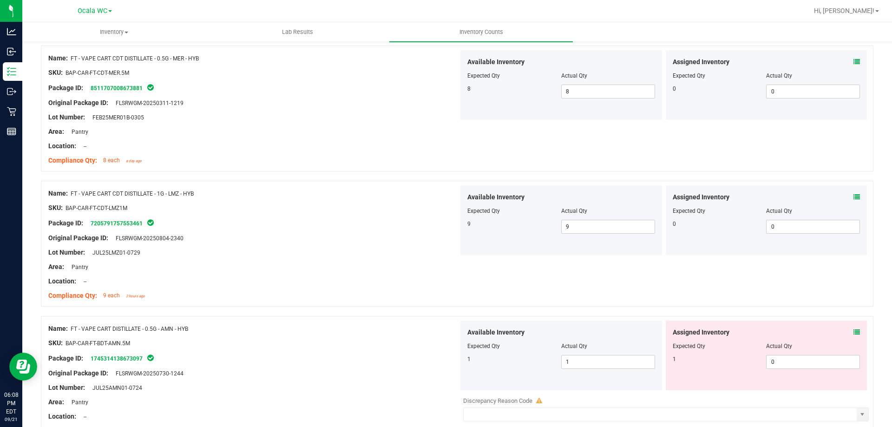
scroll to position [1812, 0]
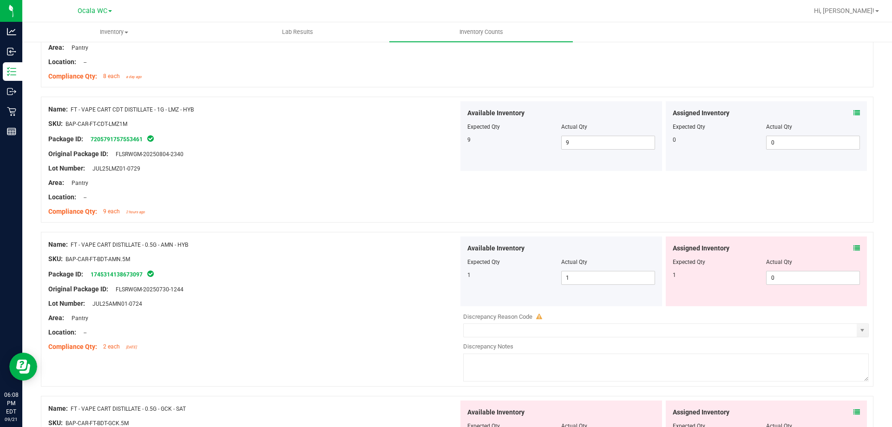
click at [853, 249] on icon at bounding box center [856, 248] width 7 height 7
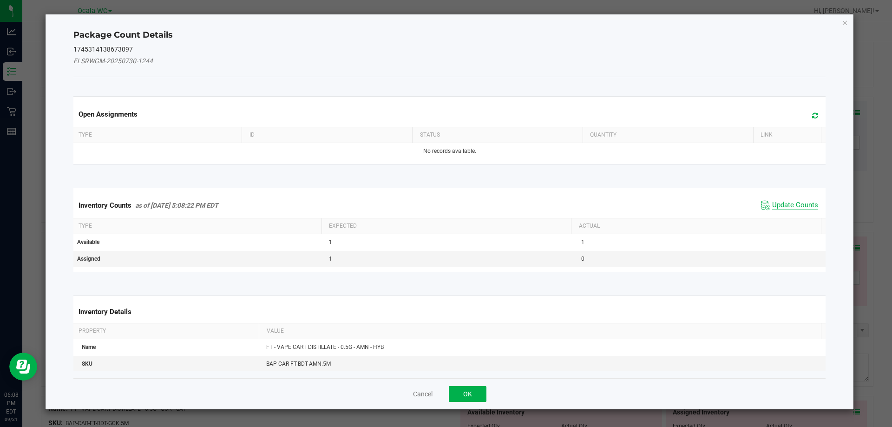
click at [798, 202] on span "Update Counts" at bounding box center [795, 205] width 46 height 9
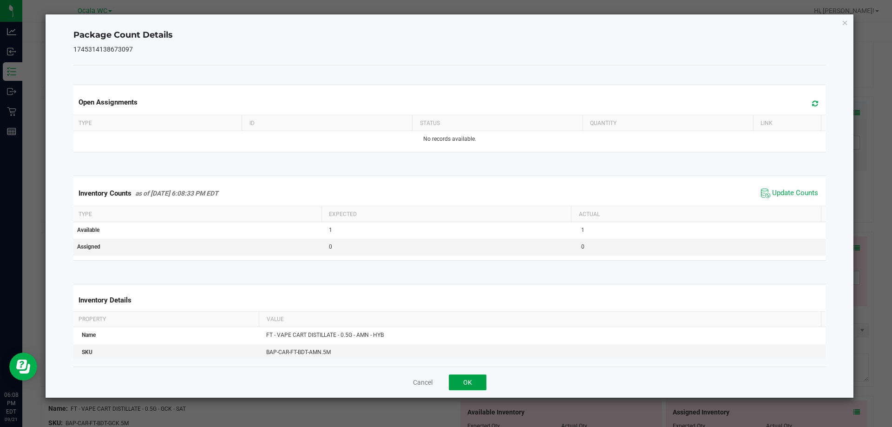
click at [481, 385] on button "OK" at bounding box center [468, 382] width 38 height 16
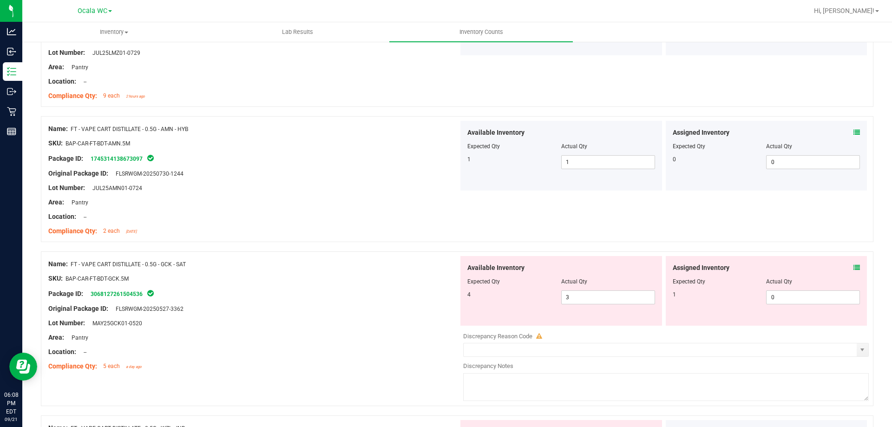
scroll to position [1997, 0]
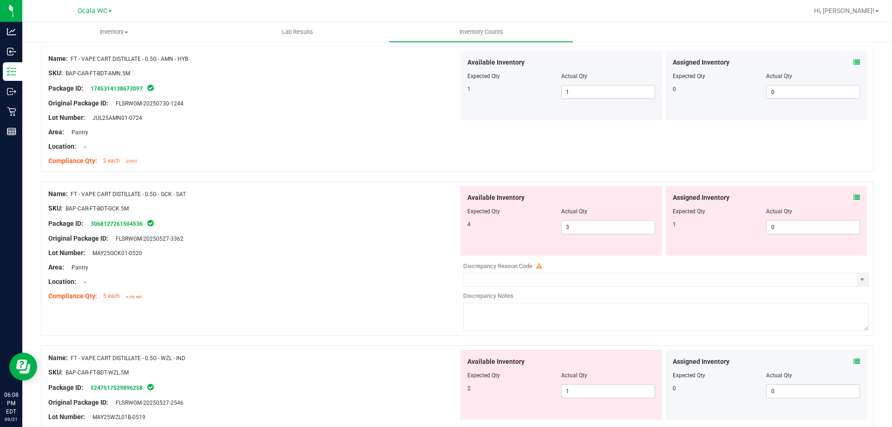
click at [853, 199] on icon at bounding box center [856, 197] width 7 height 7
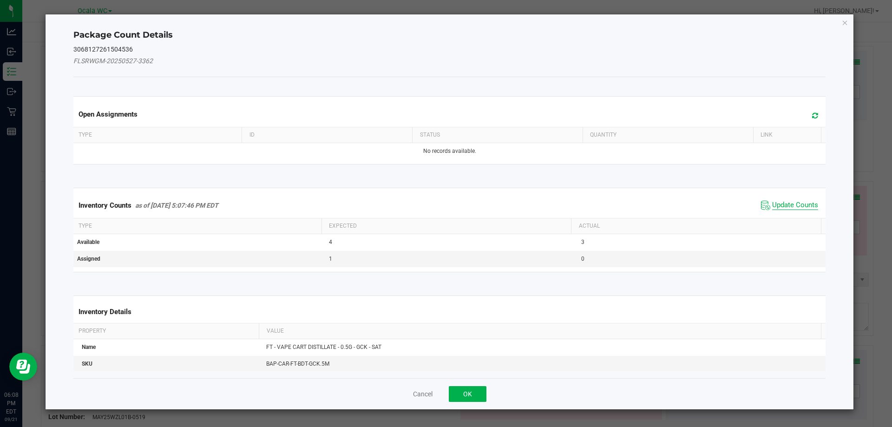
drag, startPoint x: 780, startPoint y: 205, endPoint x: 774, endPoint y: 203, distance: 6.8
click at [778, 203] on span "Update Counts" at bounding box center [795, 205] width 46 height 9
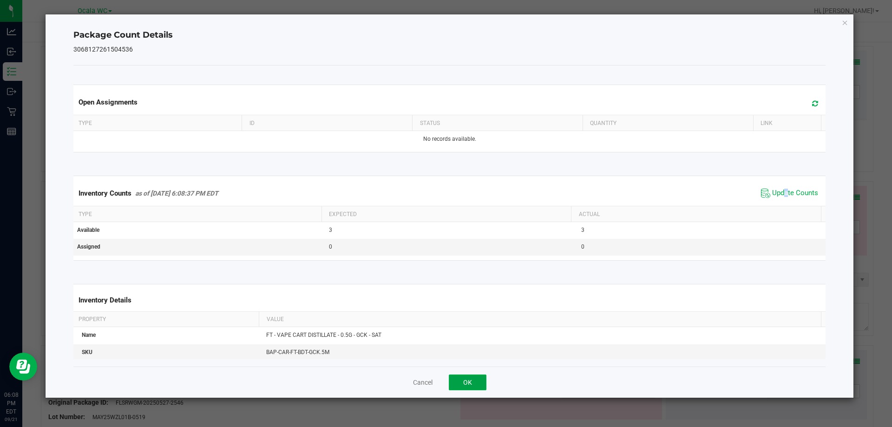
click at [470, 383] on button "OK" at bounding box center [468, 382] width 38 height 16
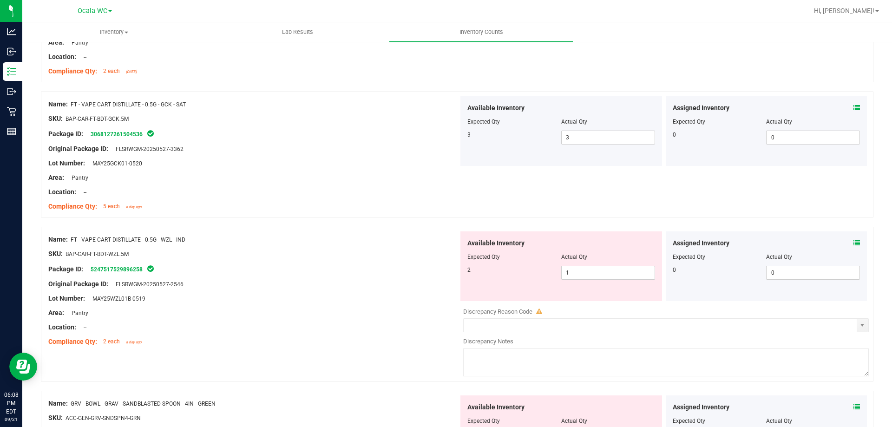
scroll to position [2090, 0]
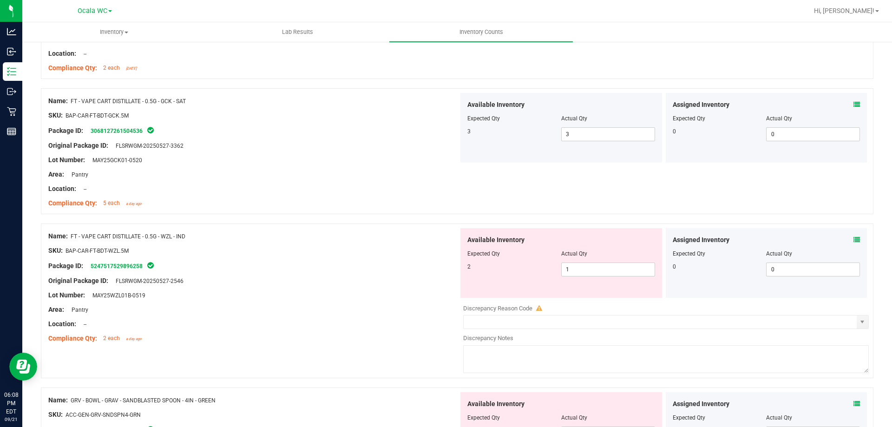
click at [853, 241] on icon at bounding box center [856, 239] width 7 height 7
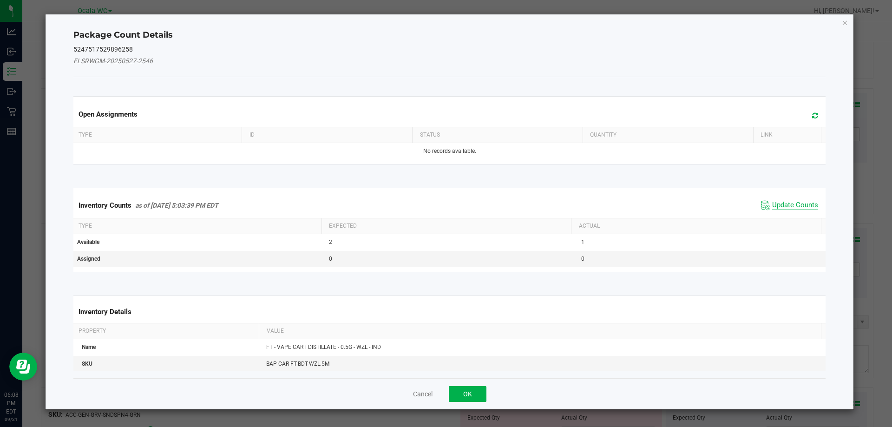
click at [785, 205] on span "Update Counts" at bounding box center [795, 205] width 46 height 9
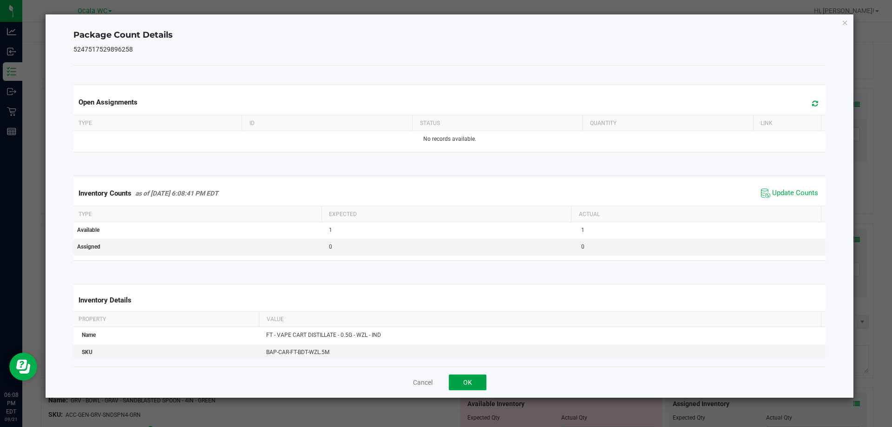
click at [460, 383] on button "OK" at bounding box center [468, 382] width 38 height 16
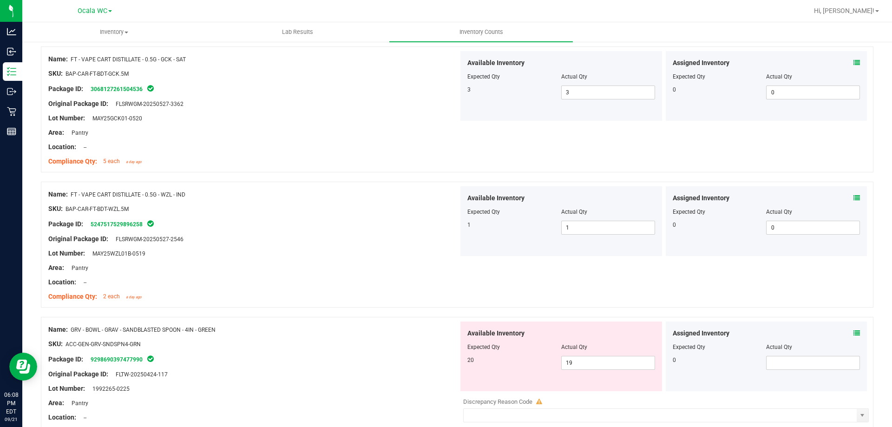
scroll to position [2183, 0]
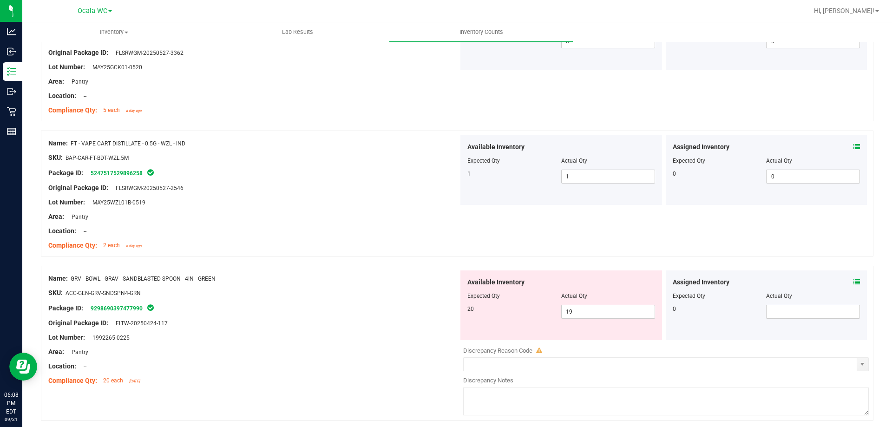
click at [853, 283] on icon at bounding box center [856, 282] width 7 height 7
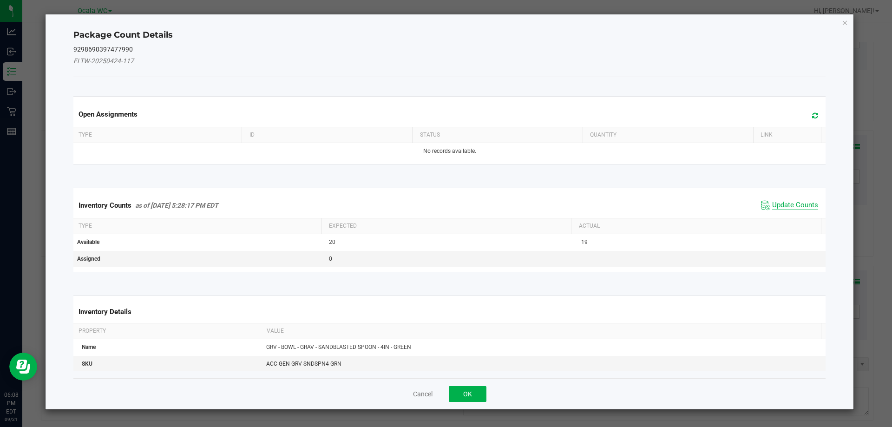
click at [800, 205] on span "Update Counts" at bounding box center [795, 205] width 46 height 9
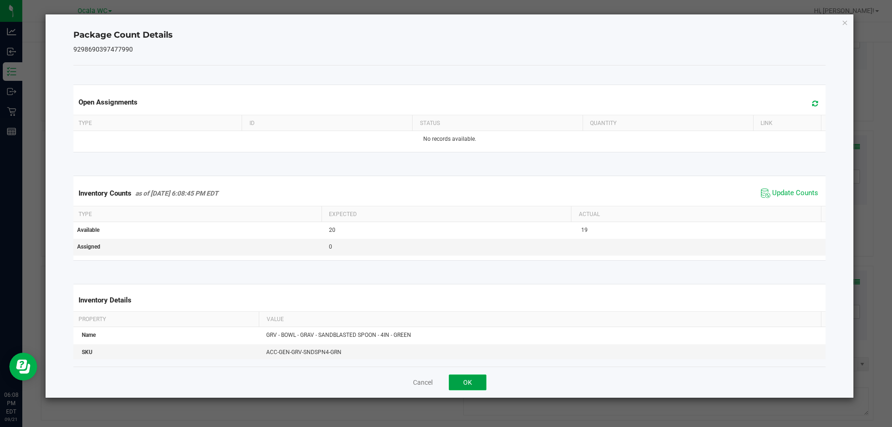
click at [464, 378] on button "OK" at bounding box center [468, 382] width 38 height 16
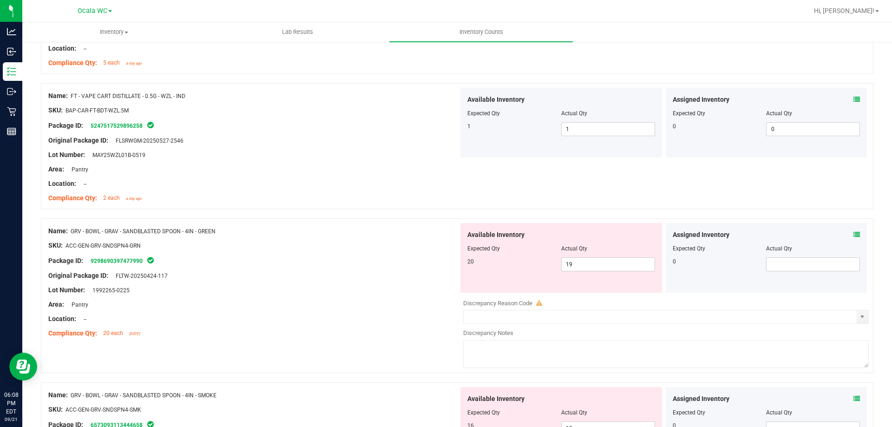
scroll to position [2276, 0]
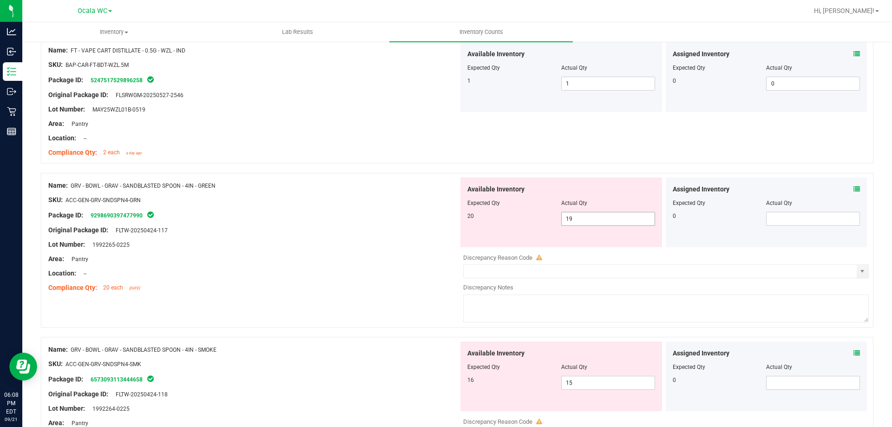
click at [586, 217] on span "19 19" at bounding box center [608, 219] width 94 height 14
click at [586, 217] on input "19" at bounding box center [608, 218] width 93 height 13
type input "20"
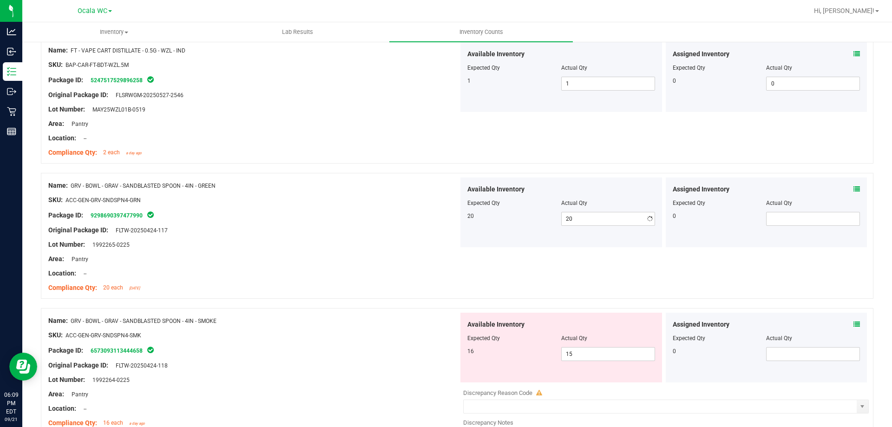
click at [426, 263] on div "Area: Pantry" at bounding box center [253, 259] width 410 height 10
click at [853, 325] on icon at bounding box center [856, 324] width 7 height 7
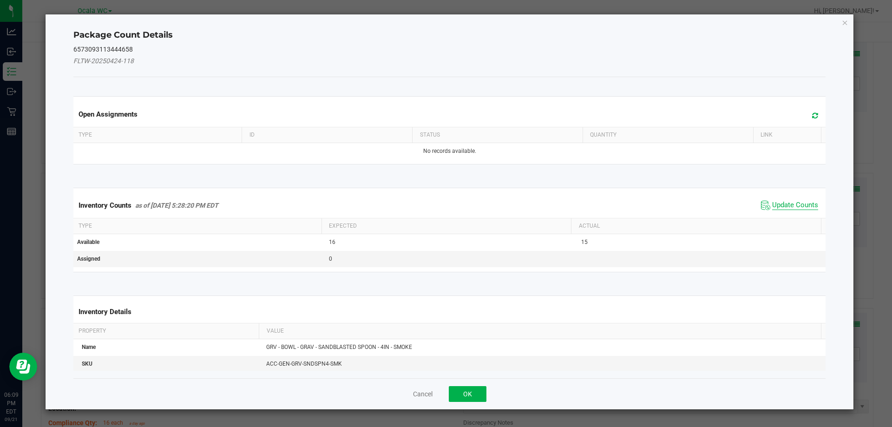
click at [792, 205] on span "Update Counts" at bounding box center [795, 205] width 46 height 9
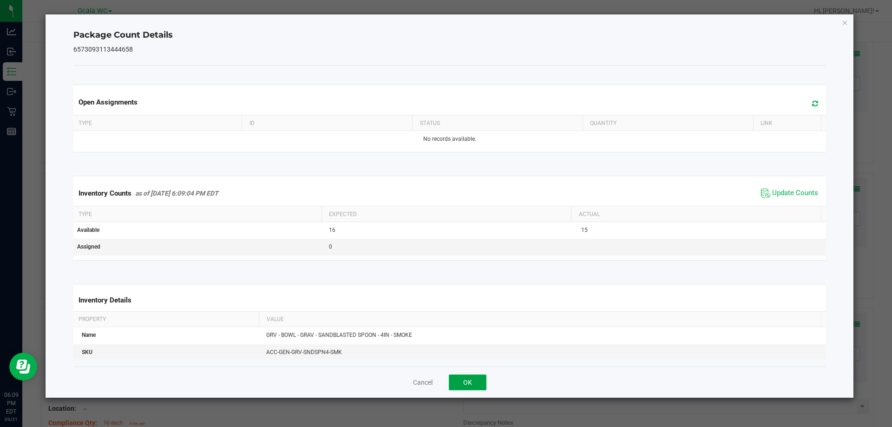
click at [461, 381] on button "OK" at bounding box center [468, 382] width 38 height 16
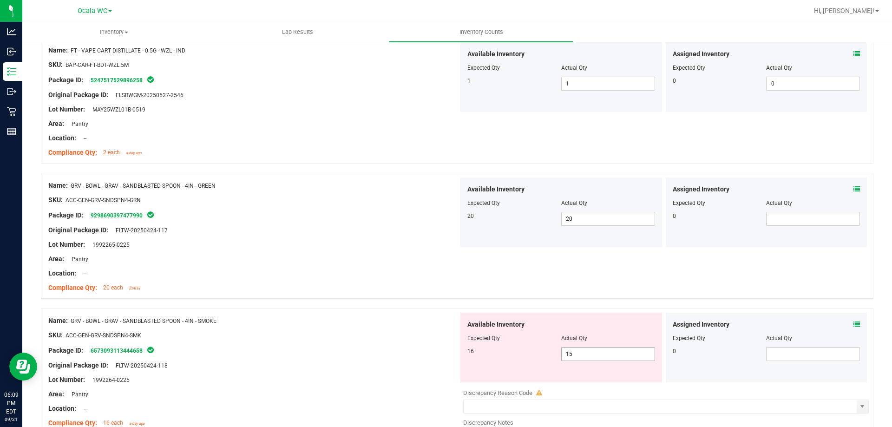
click at [587, 352] on span "15 15" at bounding box center [608, 354] width 94 height 14
click at [587, 352] on input "15" at bounding box center [608, 353] width 93 height 13
type input "16"
click at [398, 361] on div "Original Package ID: FLTW-20250424-118" at bounding box center [253, 365] width 410 height 10
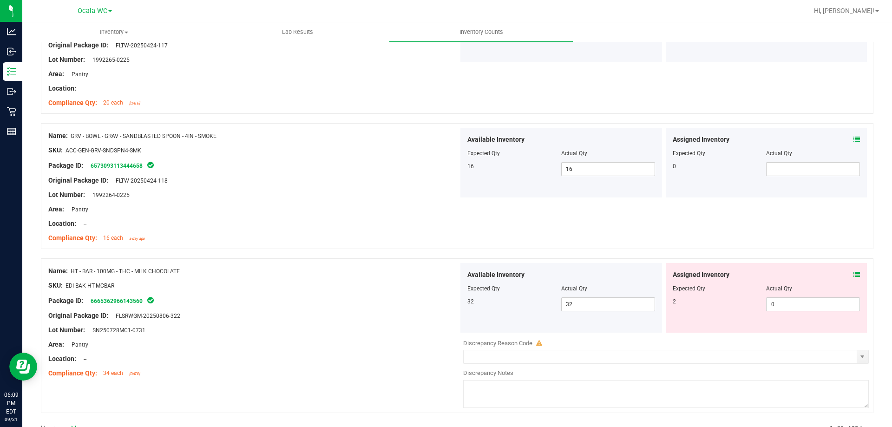
scroll to position [2462, 0]
click at [853, 272] on icon at bounding box center [856, 273] width 7 height 7
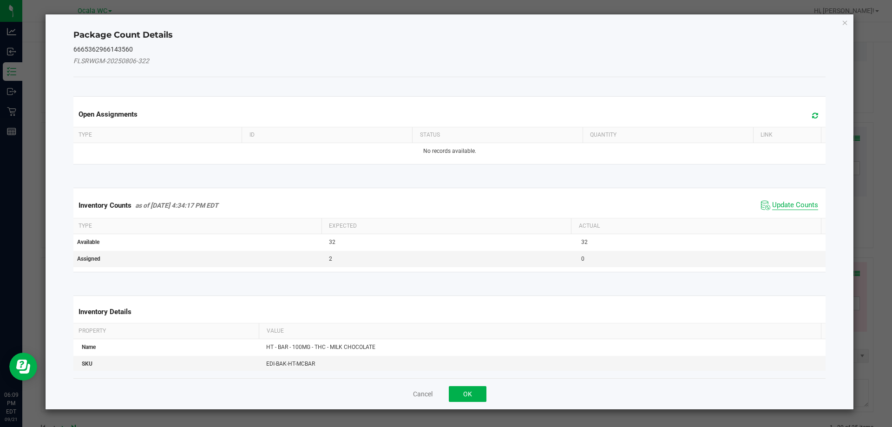
click at [787, 203] on span "Update Counts" at bounding box center [795, 205] width 46 height 9
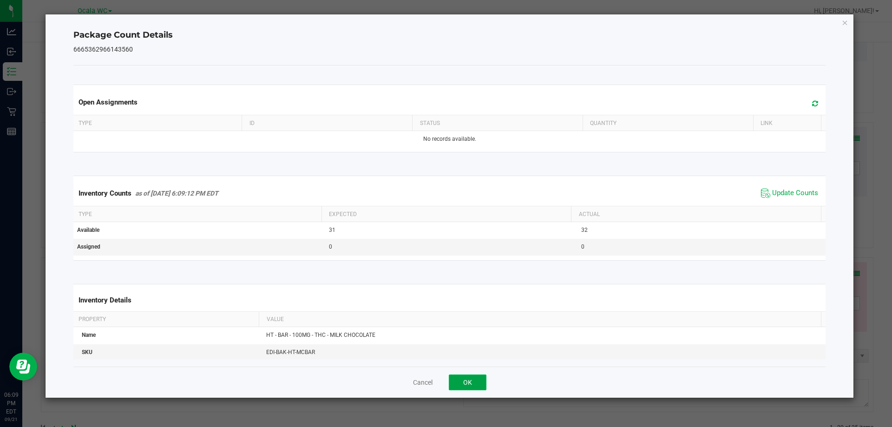
click at [463, 382] on button "OK" at bounding box center [468, 382] width 38 height 16
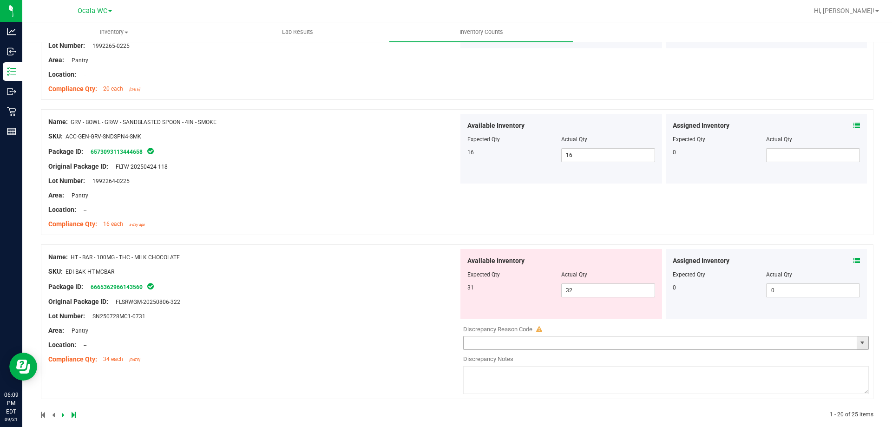
scroll to position [2488, 0]
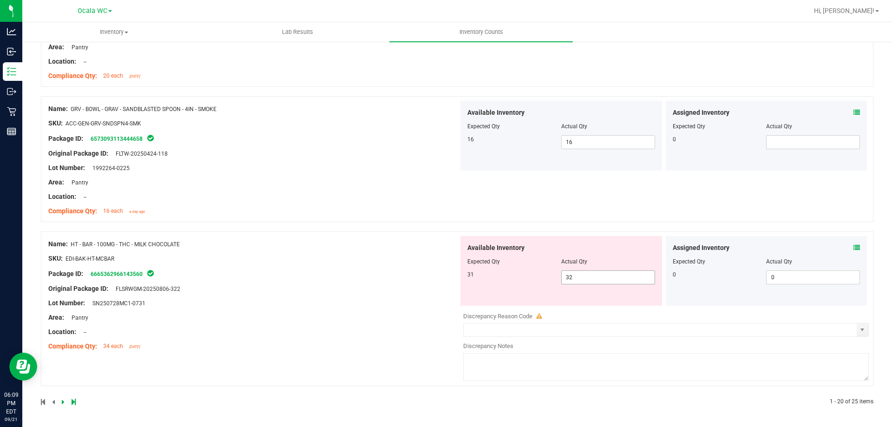
click at [585, 280] on span "32 32" at bounding box center [608, 277] width 94 height 14
click at [585, 280] on input "32" at bounding box center [608, 277] width 93 height 13
type input "31"
click at [365, 305] on div "Name: HT - BAR - 100MG - THC - MILK CHOCOLATE SKU: EDI-BAK-HT-MCBAR Package ID:…" at bounding box center [253, 295] width 410 height 118
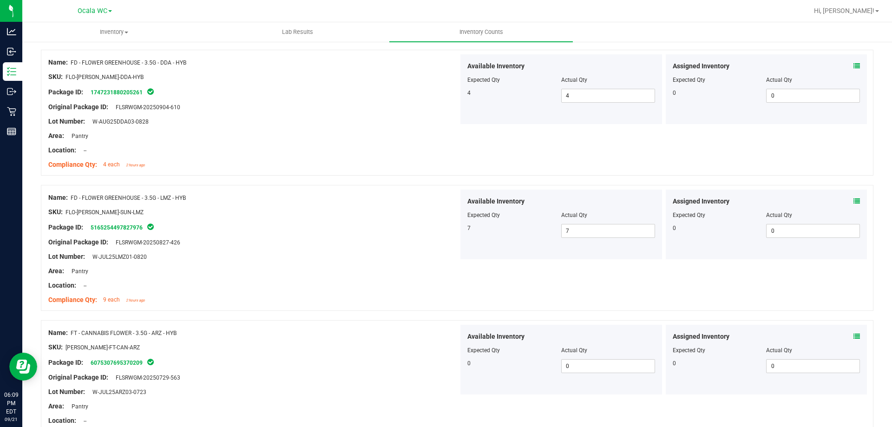
scroll to position [0, 0]
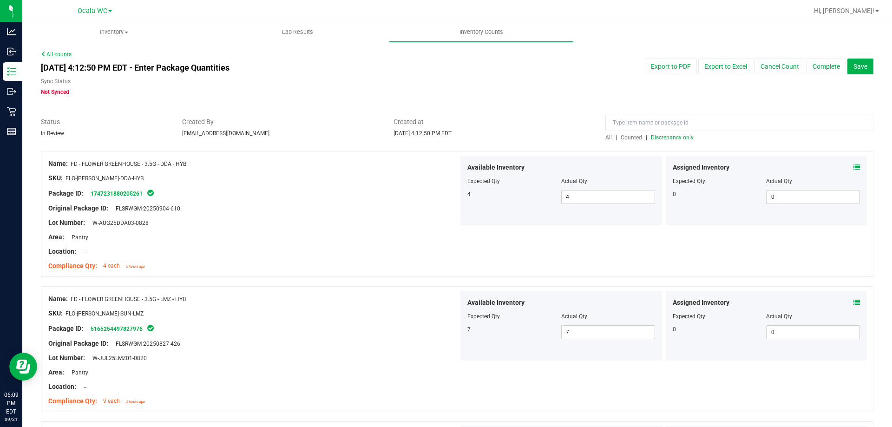
click at [655, 139] on span "Discrepancy only" at bounding box center [672, 137] width 43 height 7
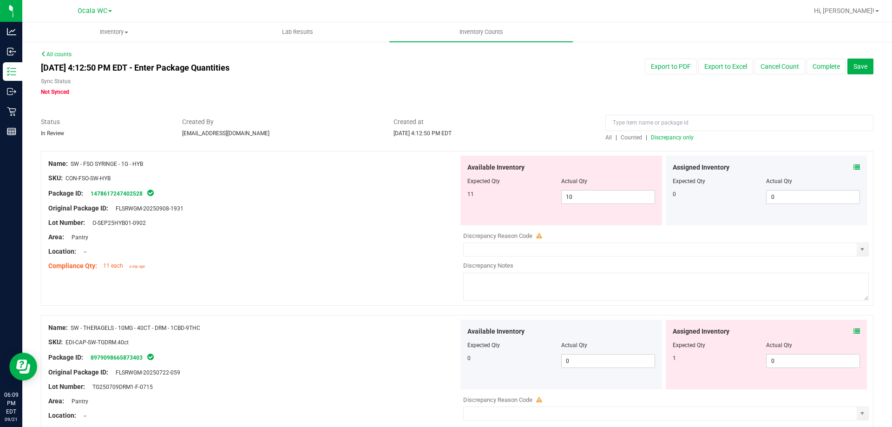
click at [853, 165] on icon at bounding box center [856, 167] width 7 height 7
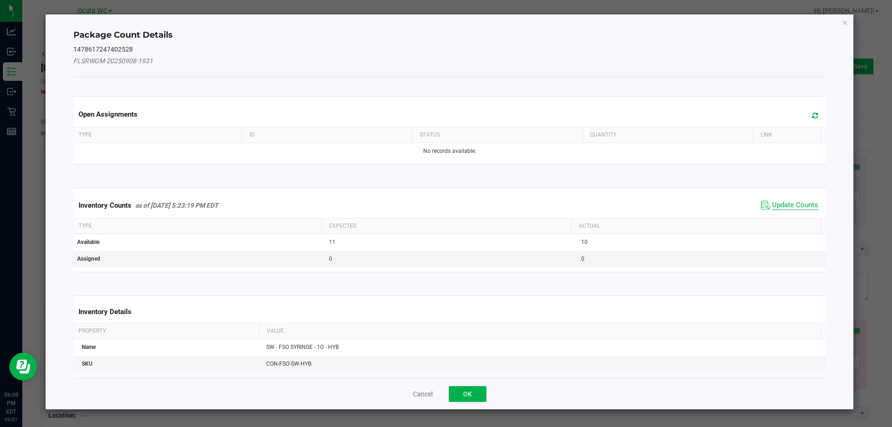
click at [788, 203] on span "Update Counts" at bounding box center [795, 205] width 46 height 9
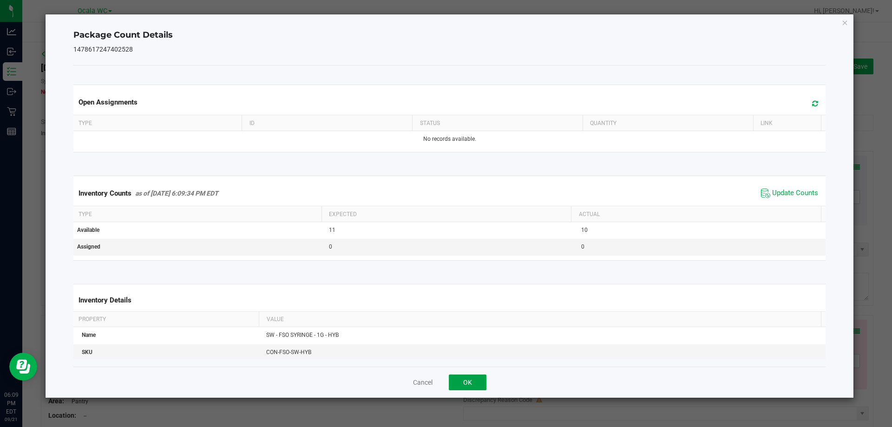
click at [461, 379] on button "OK" at bounding box center [468, 382] width 38 height 16
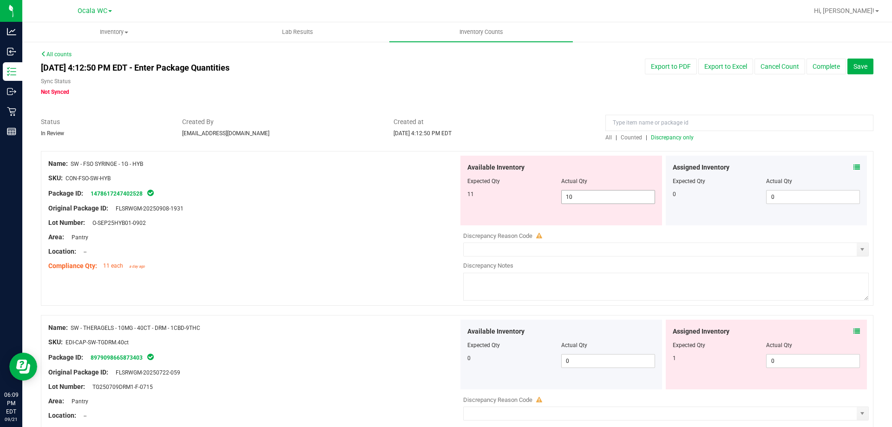
click at [585, 203] on span "10 10" at bounding box center [608, 197] width 94 height 14
click at [587, 202] on input "10" at bounding box center [608, 196] width 93 height 13
type input "11"
click at [332, 198] on div "Package ID: 1478617247402528" at bounding box center [253, 193] width 410 height 11
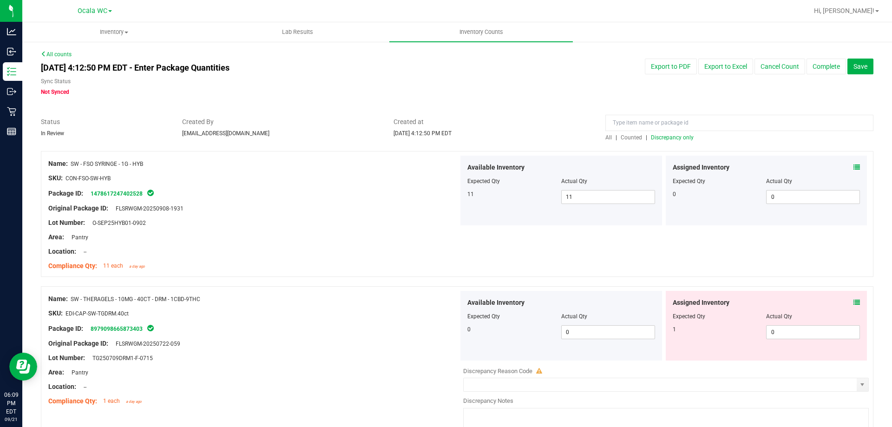
click at [855, 298] on div "Assigned Inventory Expected Qty Actual Qty 1 0 0" at bounding box center [767, 326] width 202 height 70
click at [853, 301] on icon at bounding box center [856, 302] width 7 height 7
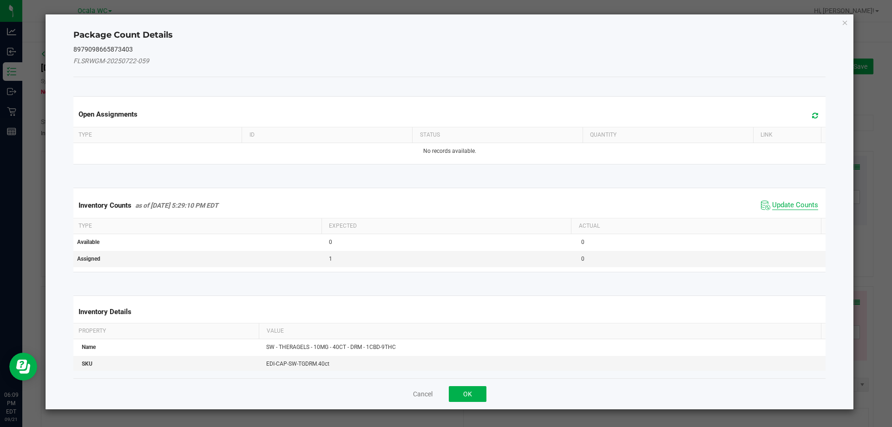
click at [790, 204] on span "Update Counts" at bounding box center [795, 205] width 46 height 9
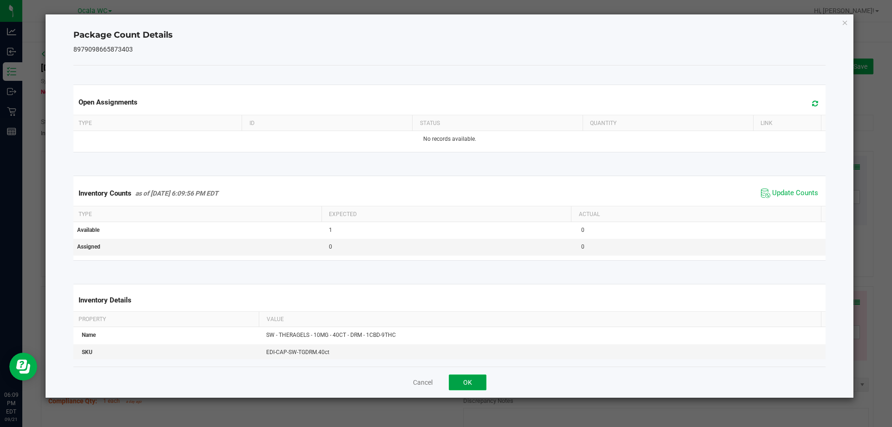
click at [483, 387] on button "OK" at bounding box center [468, 382] width 38 height 16
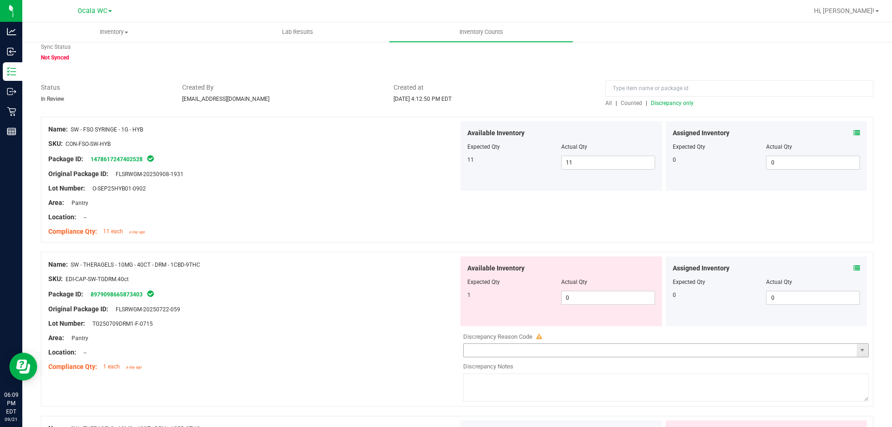
scroll to position [93, 0]
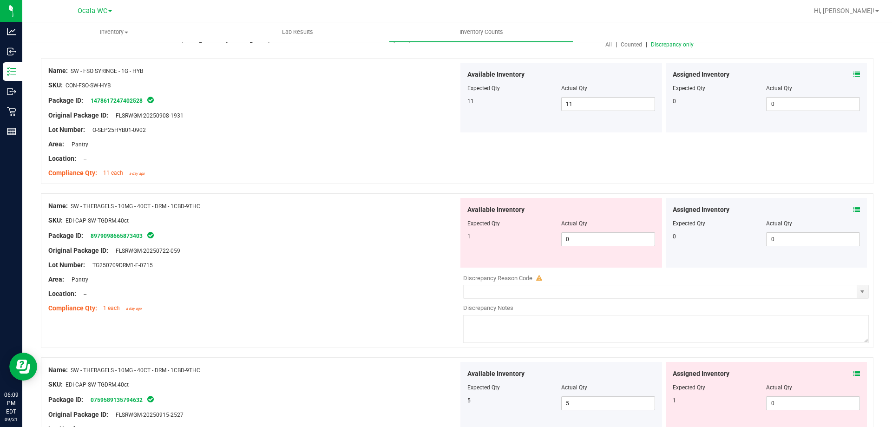
click at [853, 373] on icon at bounding box center [856, 373] width 7 height 7
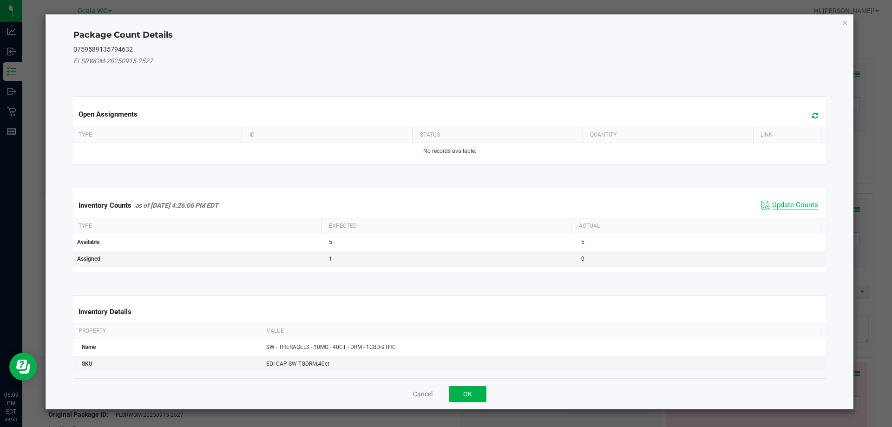
drag, startPoint x: 787, startPoint y: 202, endPoint x: 778, endPoint y: 209, distance: 10.6
click at [787, 202] on span "Update Counts" at bounding box center [795, 205] width 46 height 9
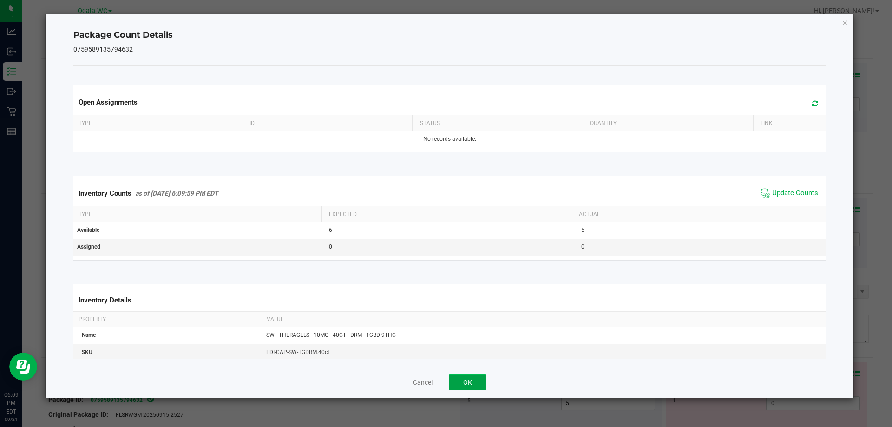
click at [457, 382] on button "OK" at bounding box center [468, 382] width 38 height 16
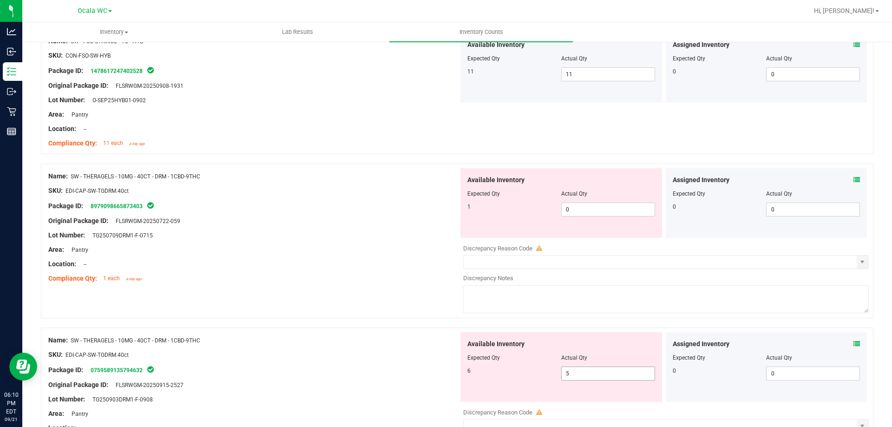
scroll to position [139, 0]
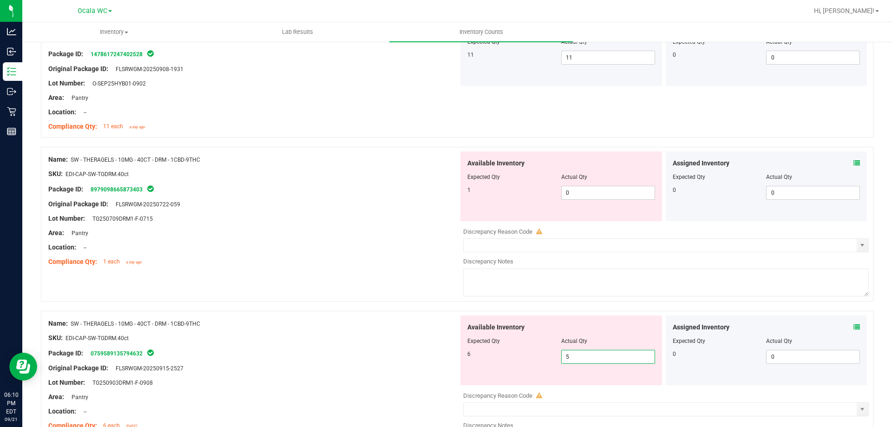
click at [573, 357] on span "5 5" at bounding box center [608, 357] width 94 height 14
click at [573, 357] on input "5" at bounding box center [608, 356] width 93 height 13
type input "6"
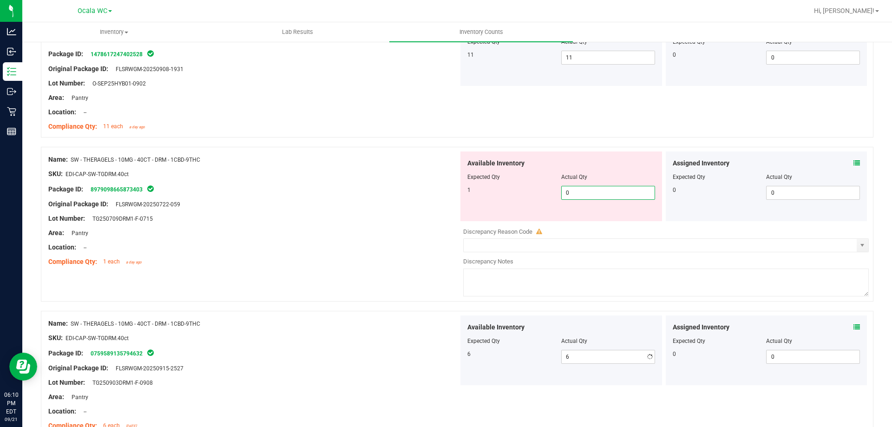
click at [581, 193] on span "0 0" at bounding box center [608, 193] width 94 height 14
click at [580, 193] on input "0" at bounding box center [608, 192] width 93 height 13
type input "1"
click at [426, 192] on div "Package ID: 8979098665873403" at bounding box center [253, 188] width 410 height 11
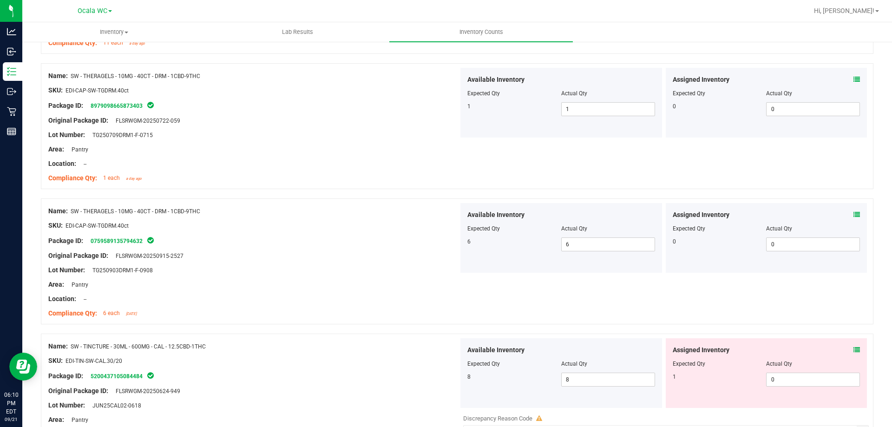
scroll to position [325, 0]
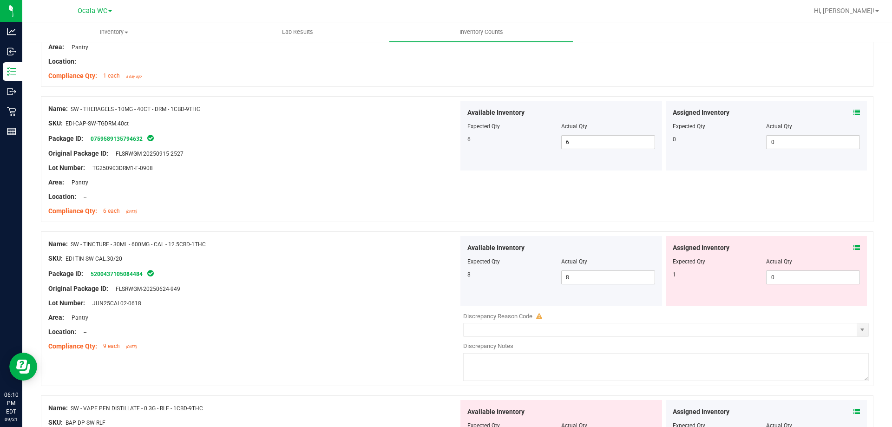
click at [853, 247] on icon at bounding box center [856, 247] width 7 height 7
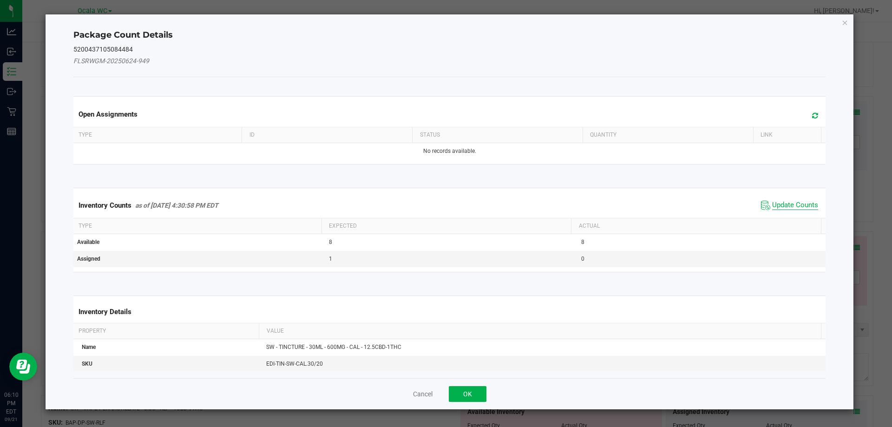
click at [791, 204] on span "Update Counts" at bounding box center [795, 205] width 46 height 9
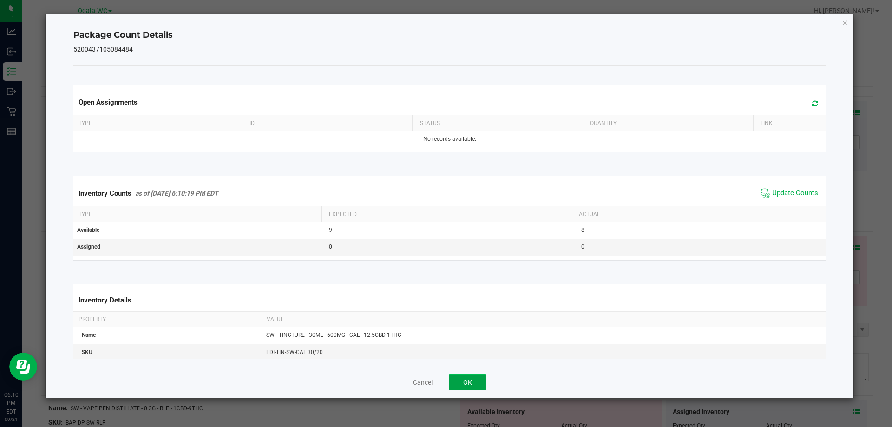
click at [483, 375] on button "OK" at bounding box center [468, 382] width 38 height 16
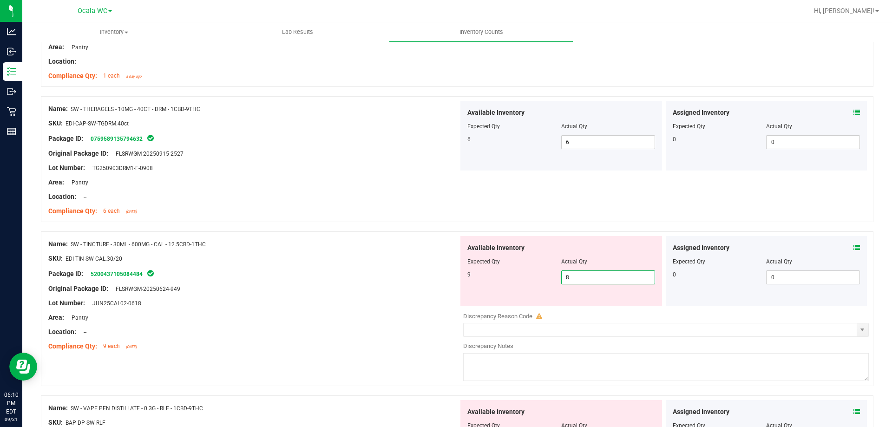
click at [570, 282] on span "8 8" at bounding box center [608, 277] width 94 height 14
click at [570, 282] on input "8" at bounding box center [608, 277] width 93 height 13
type input "9"
click at [429, 306] on div "Lot Number: JUN25CAL02-0618" at bounding box center [253, 303] width 410 height 10
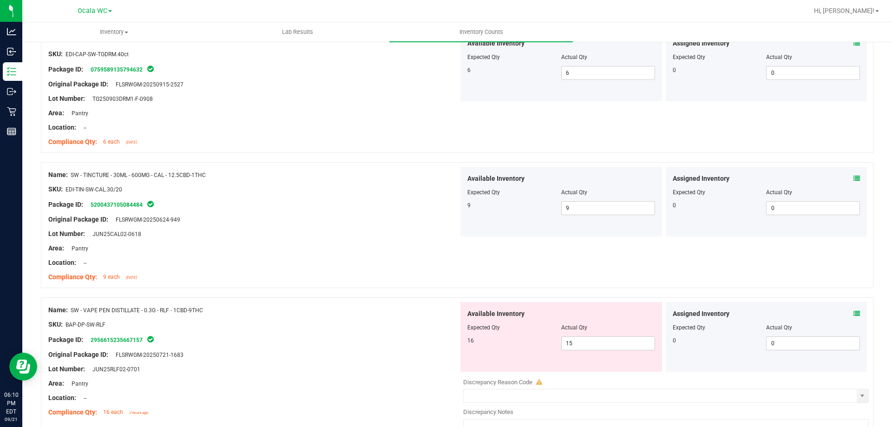
scroll to position [460, 0]
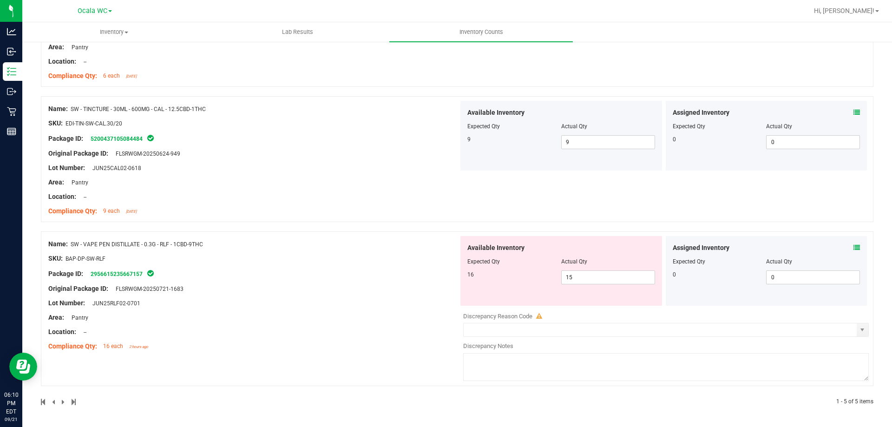
click at [853, 243] on span at bounding box center [856, 248] width 7 height 10
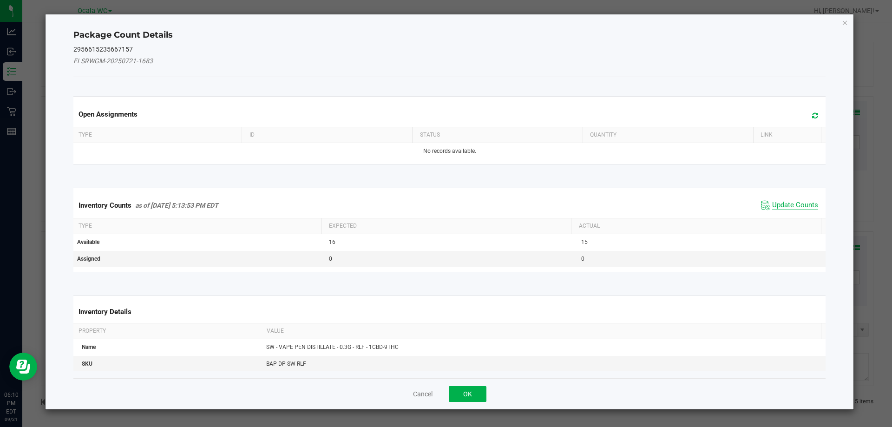
click at [790, 203] on span "Update Counts" at bounding box center [795, 205] width 46 height 9
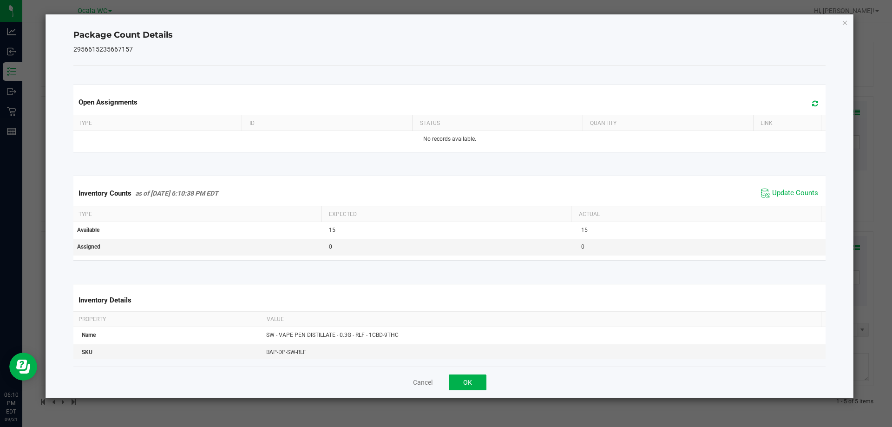
click at [466, 391] on div "Cancel OK" at bounding box center [449, 381] width 752 height 31
click at [469, 384] on button "OK" at bounding box center [468, 382] width 38 height 16
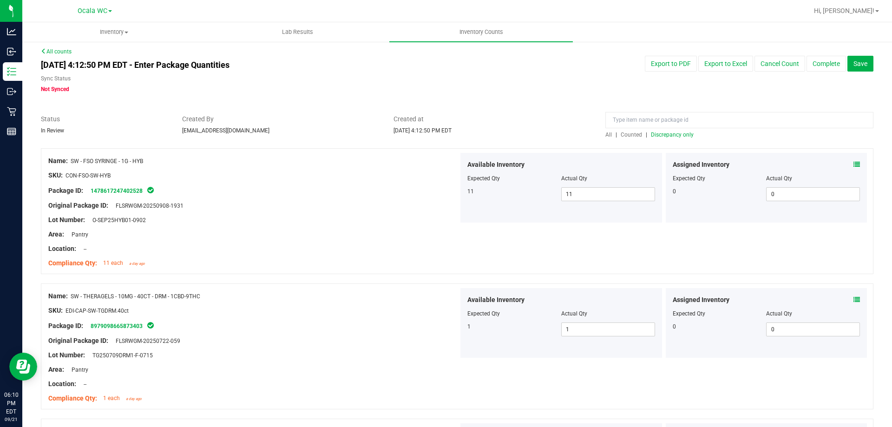
scroll to position [0, 0]
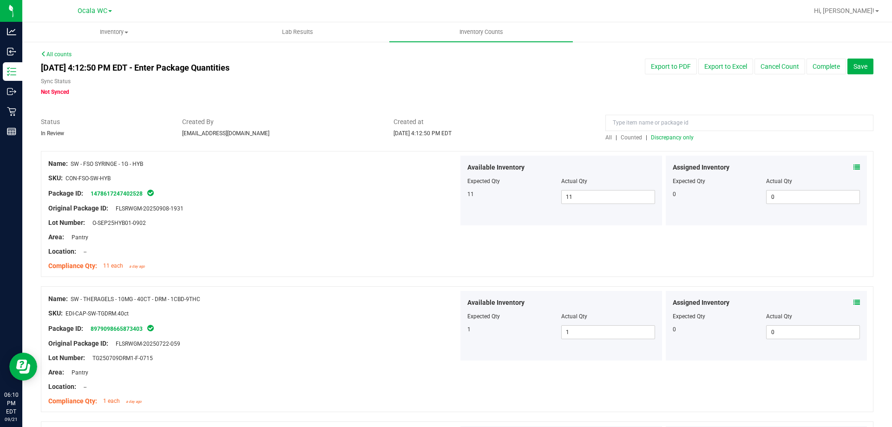
click at [671, 138] on span "Discrepancy only" at bounding box center [672, 137] width 43 height 7
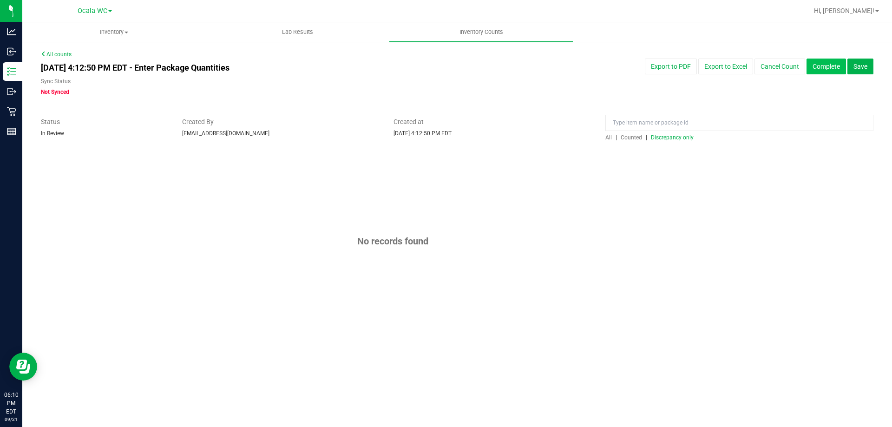
click at [811, 68] on button "Complete" at bounding box center [825, 67] width 39 height 16
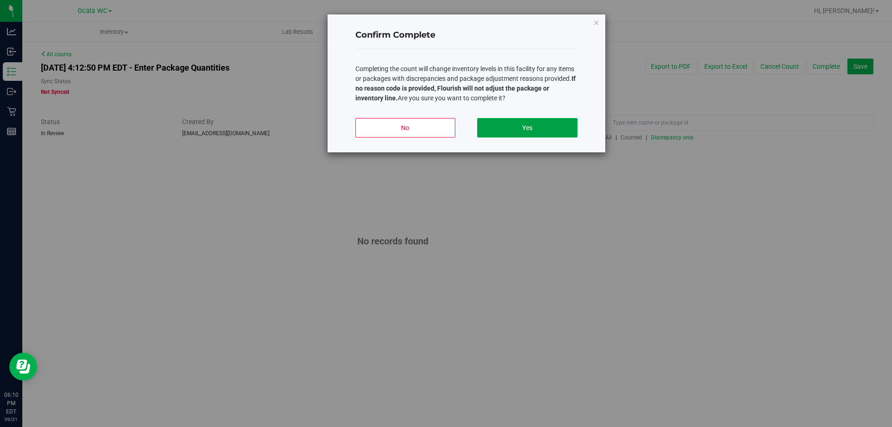
click at [559, 129] on button "Yes" at bounding box center [527, 128] width 100 height 20
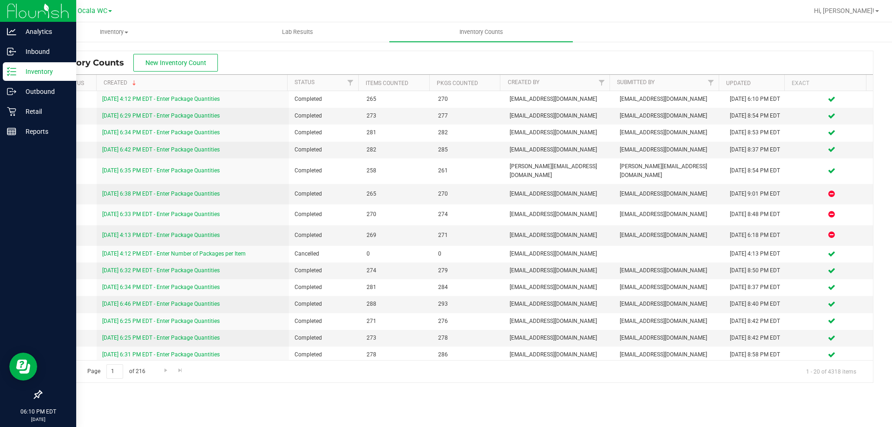
click at [31, 75] on p "Inventory" at bounding box center [44, 71] width 56 height 11
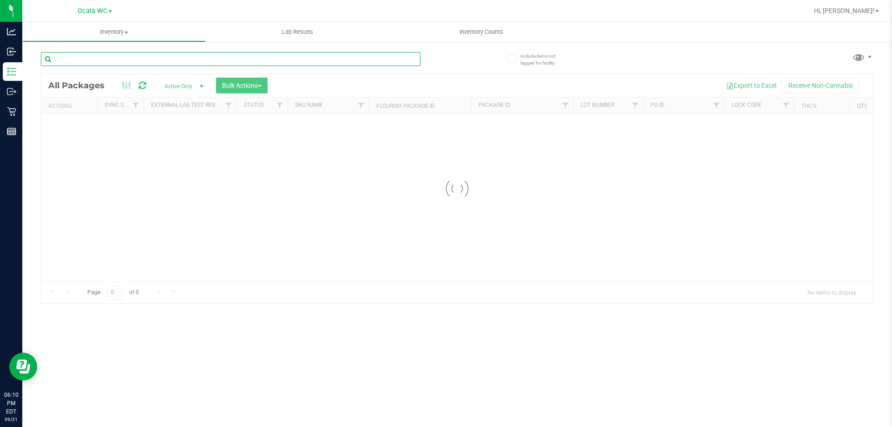
click at [114, 63] on input "text" at bounding box center [230, 59] width 379 height 14
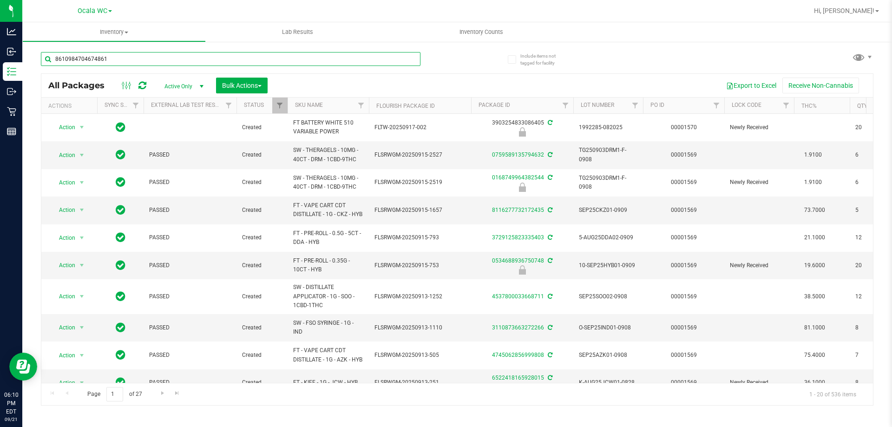
type input "8610984704674861"
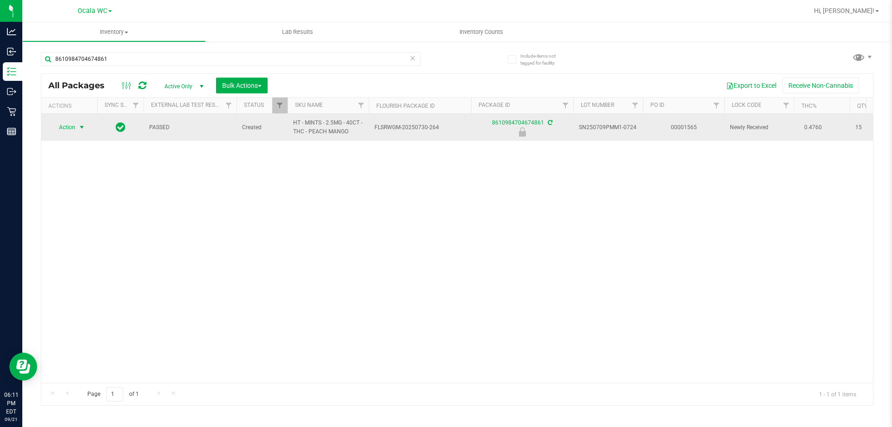
click at [70, 128] on span "Action" at bounding box center [63, 127] width 25 height 13
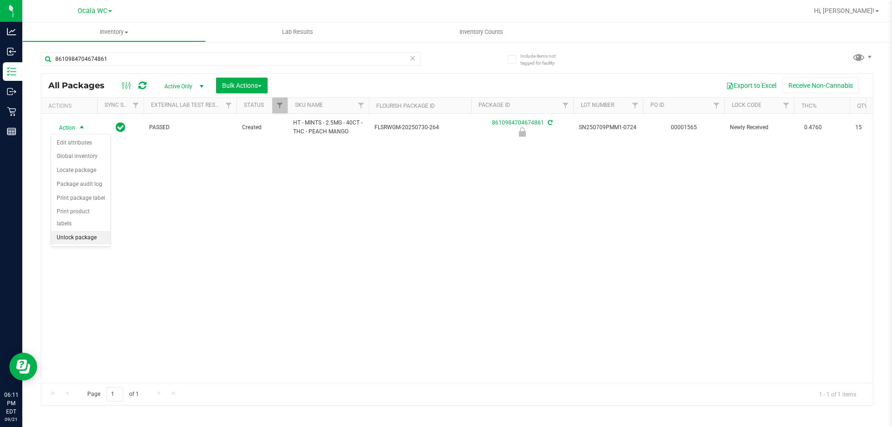
click at [81, 231] on li "Unlock package" at bounding box center [80, 238] width 59 height 14
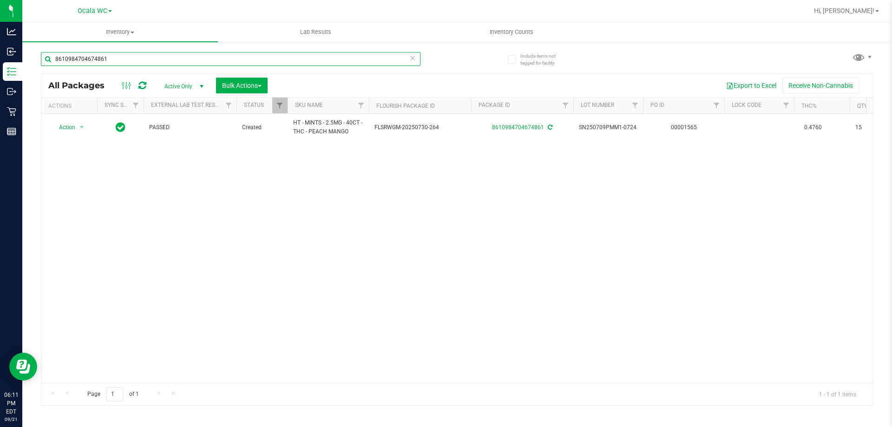
click at [151, 55] on input "8610984704674861" at bounding box center [230, 59] width 379 height 14
type input "7432610521718336"
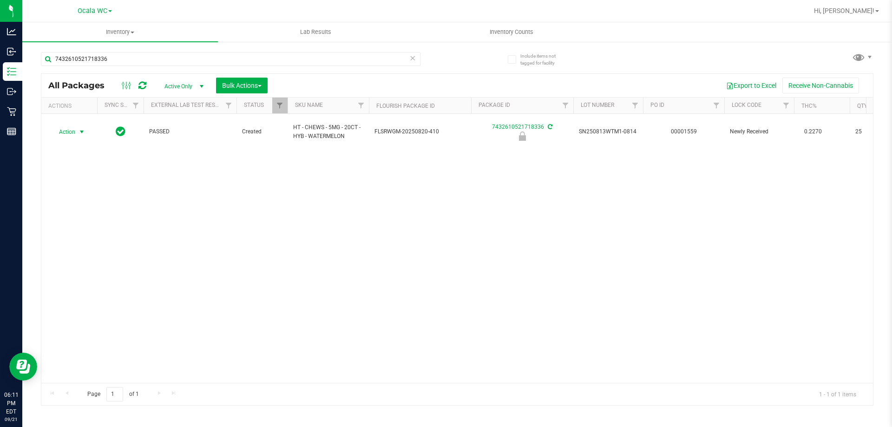
click at [65, 131] on span "Action" at bounding box center [63, 131] width 25 height 13
click at [67, 235] on li "Unlock package" at bounding box center [80, 242] width 59 height 14
